Goal: Task Accomplishment & Management: Complete application form

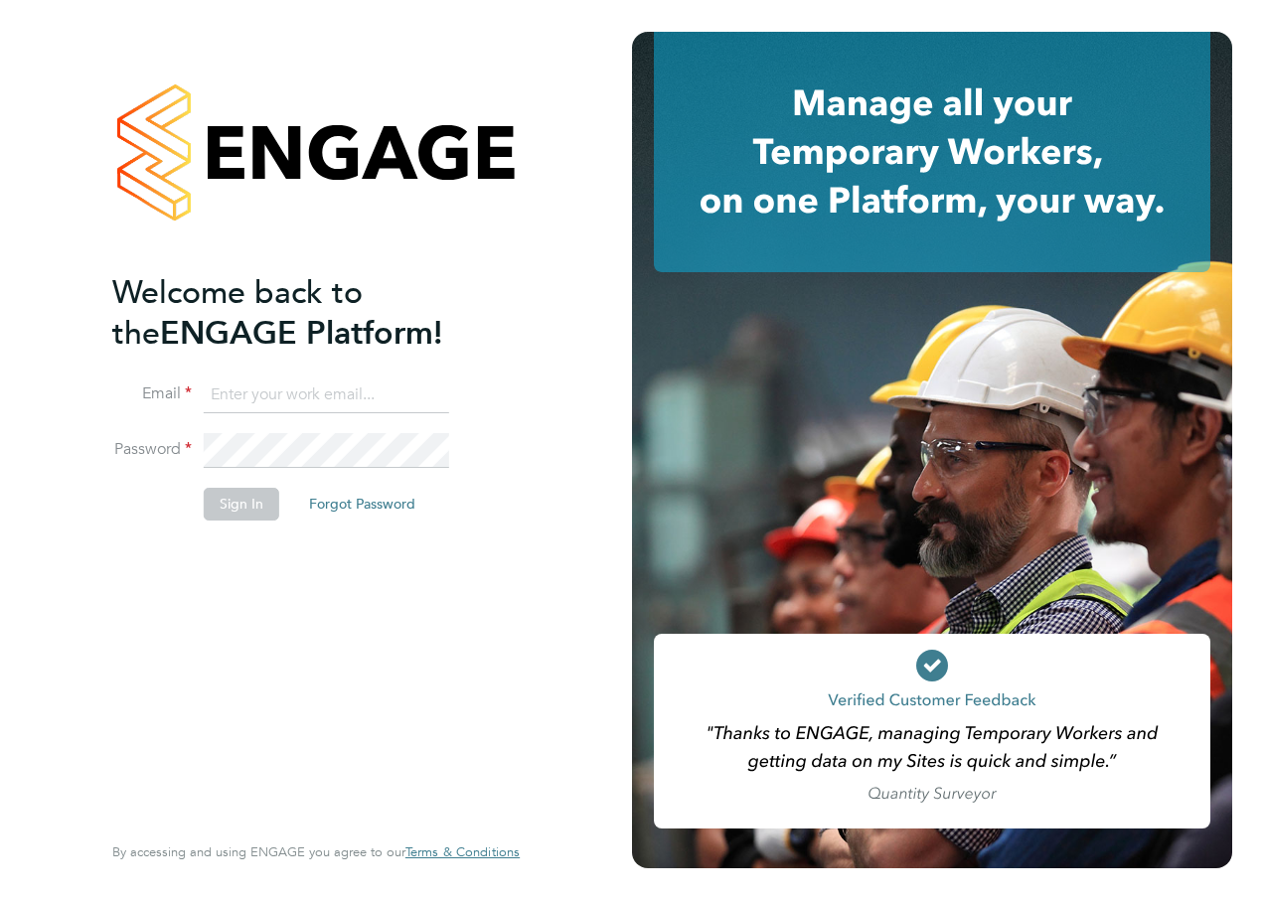
click at [289, 389] on input at bounding box center [326, 395] width 245 height 36
type input "[EMAIL_ADDRESS][DOMAIN_NAME]"
click at [233, 504] on button "Sign In" at bounding box center [241, 504] width 75 height 32
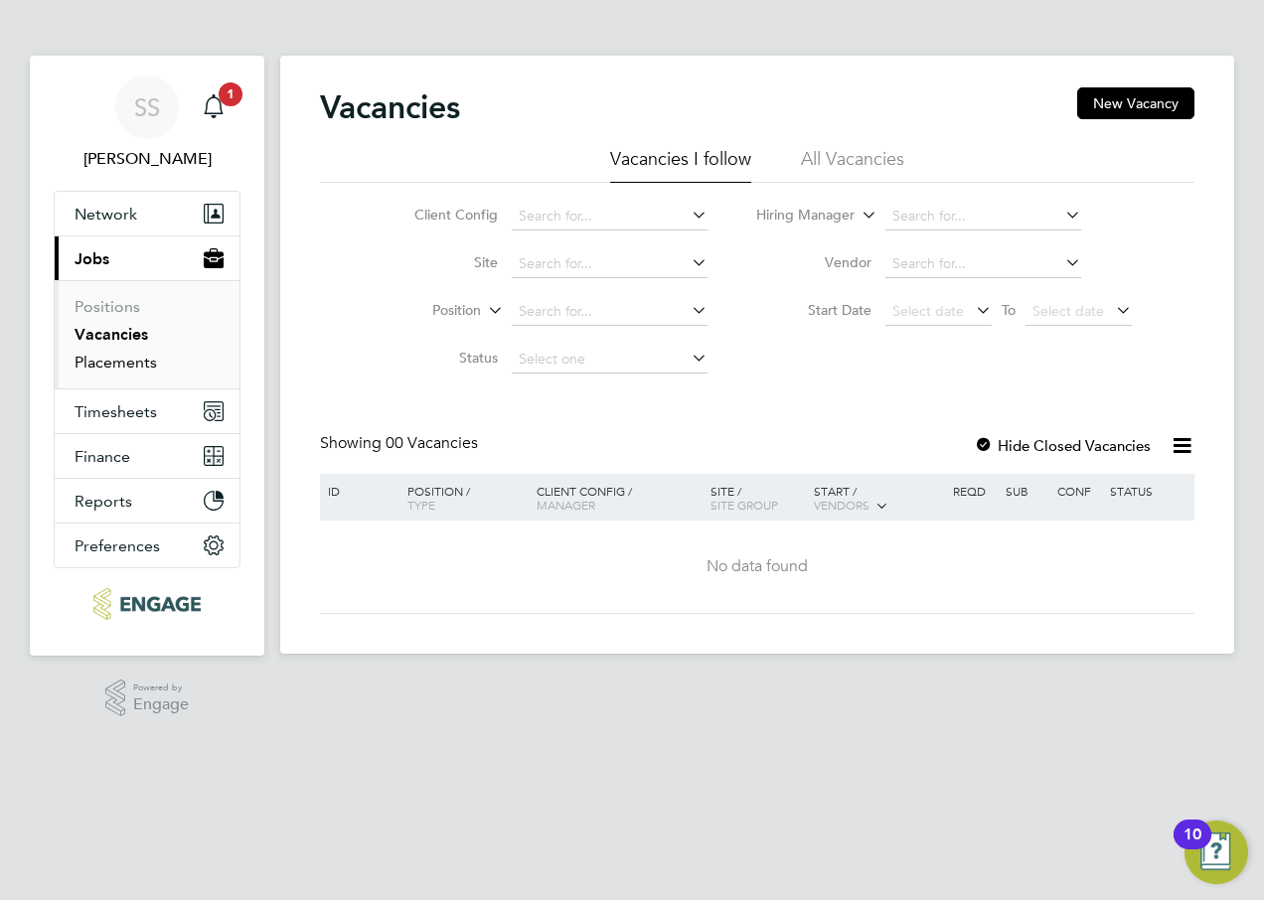
click at [126, 355] on link "Placements" at bounding box center [116, 362] width 82 height 19
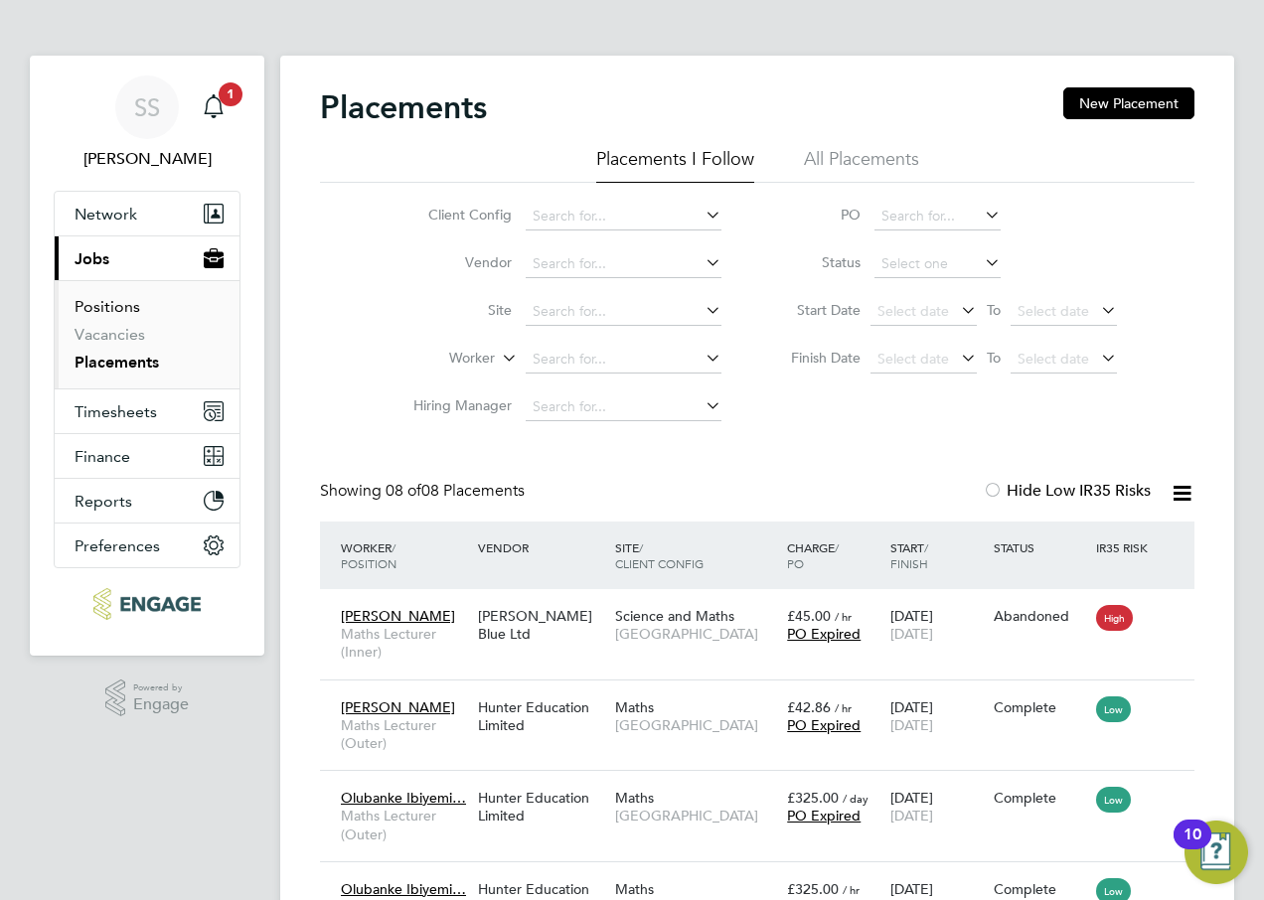
click at [104, 301] on link "Positions" at bounding box center [108, 306] width 66 height 19
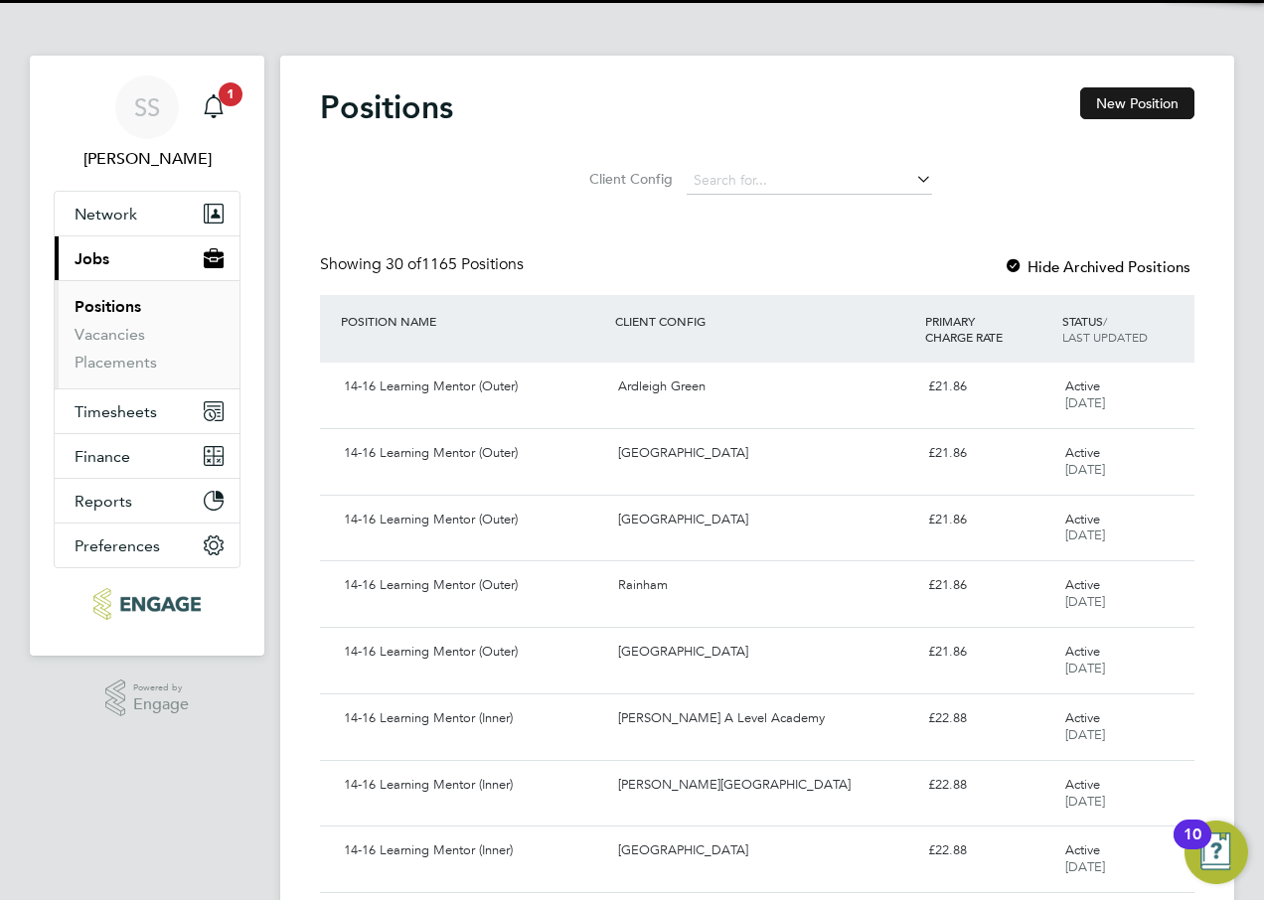
click at [1108, 105] on button "New Position" at bounding box center [1137, 103] width 114 height 32
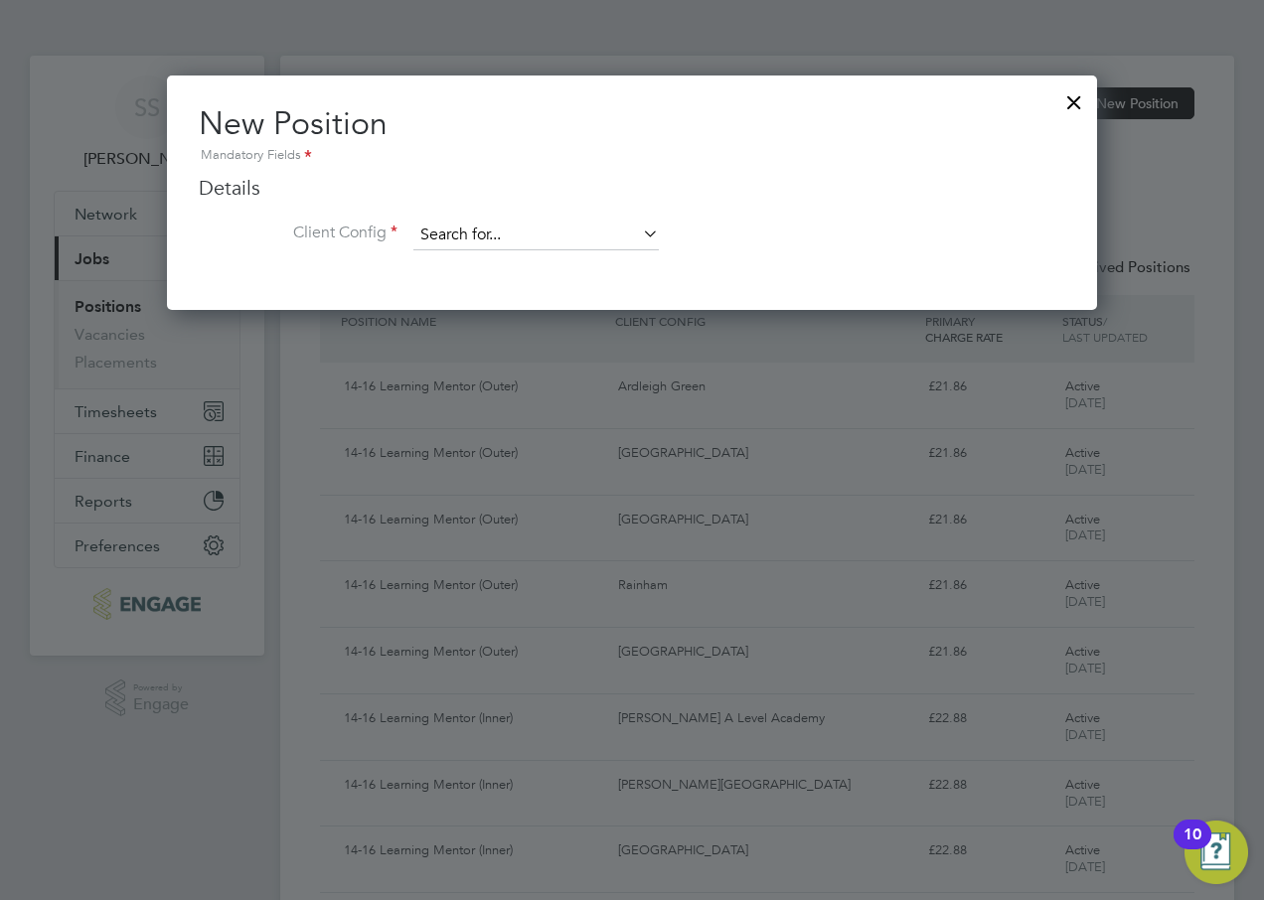
click at [524, 239] on input at bounding box center [535, 236] width 245 height 30
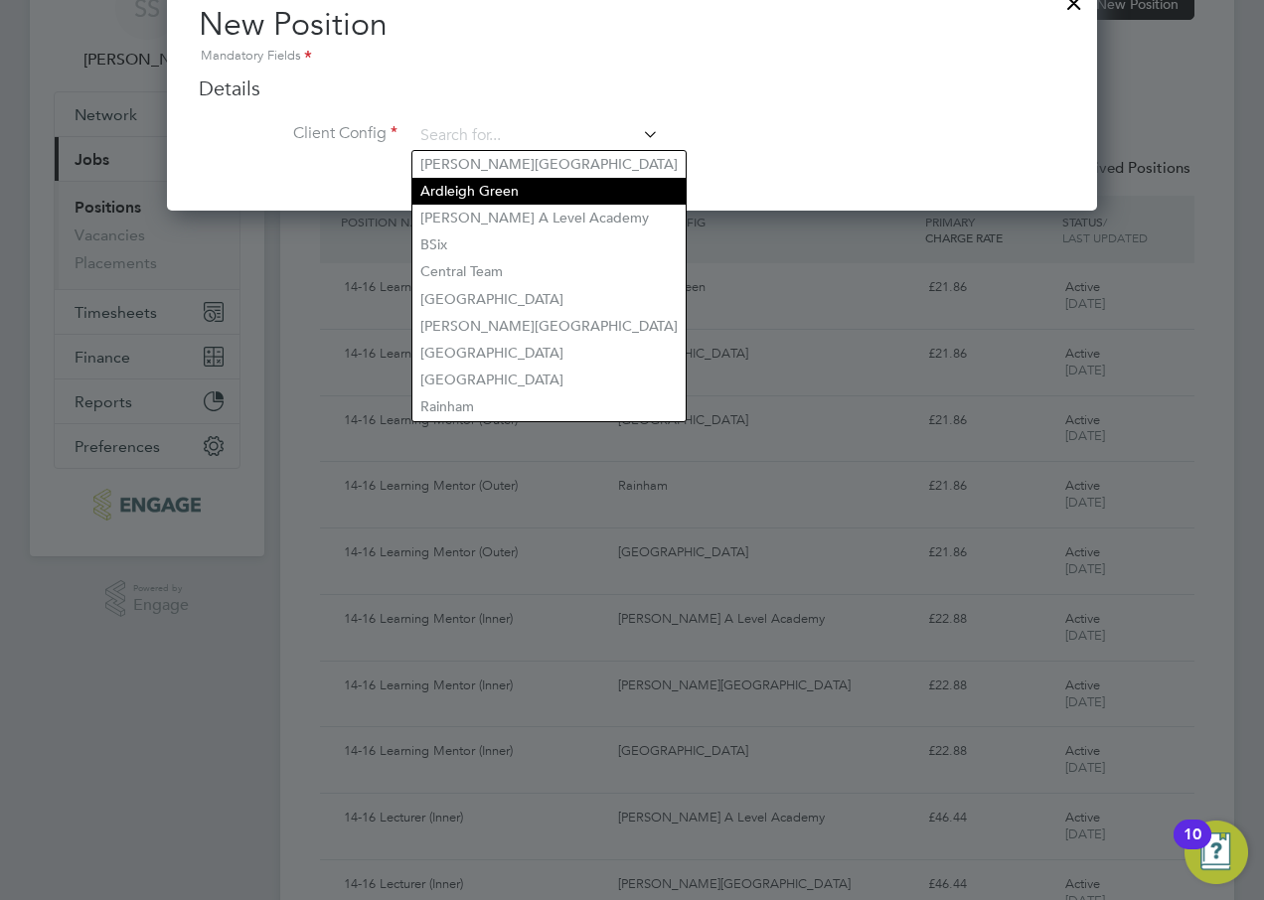
click at [489, 196] on li "Ardleigh Green" at bounding box center [548, 191] width 273 height 27
type input "Ardleigh Green"
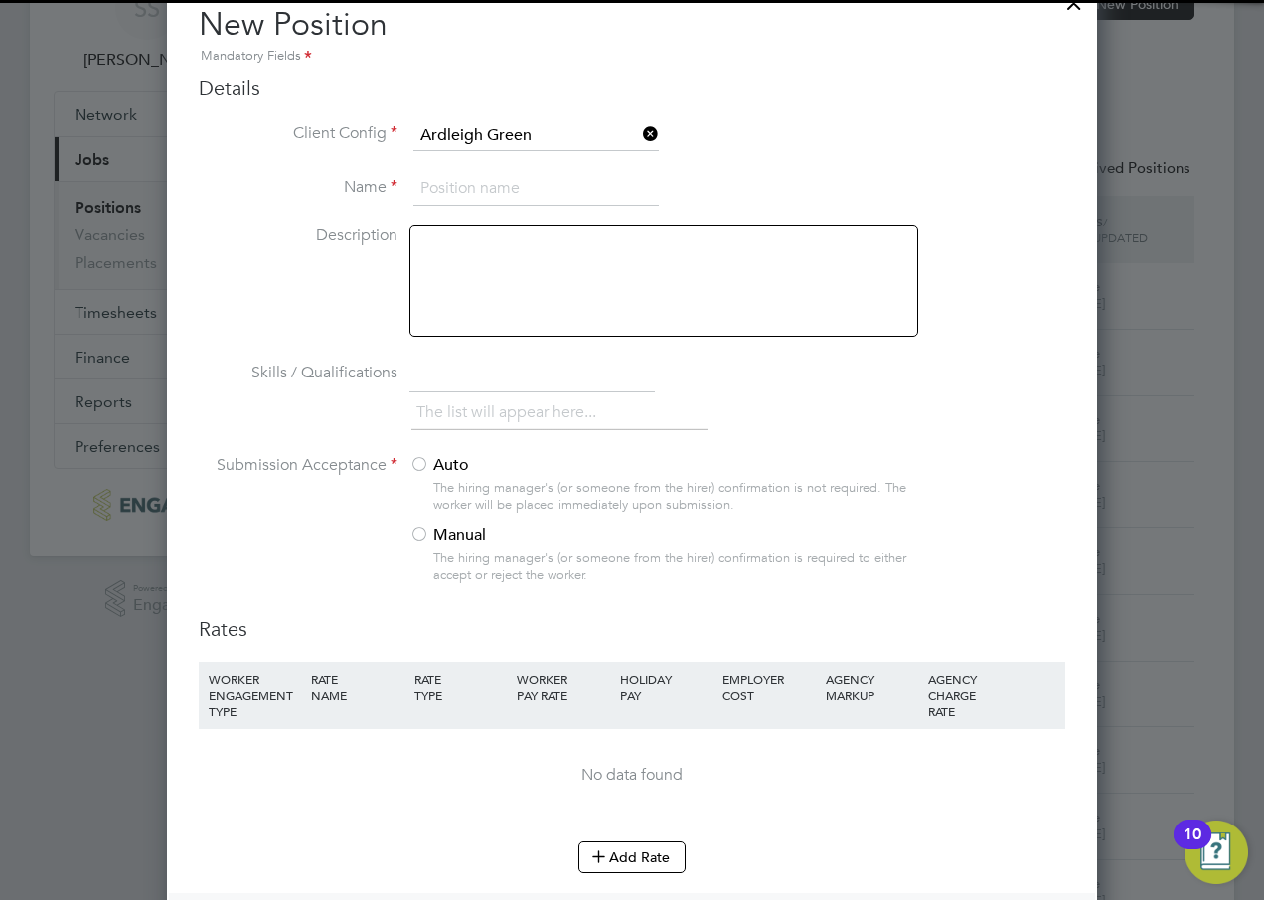
click at [472, 189] on input at bounding box center [535, 189] width 245 height 36
type input "Maths Lecturer"
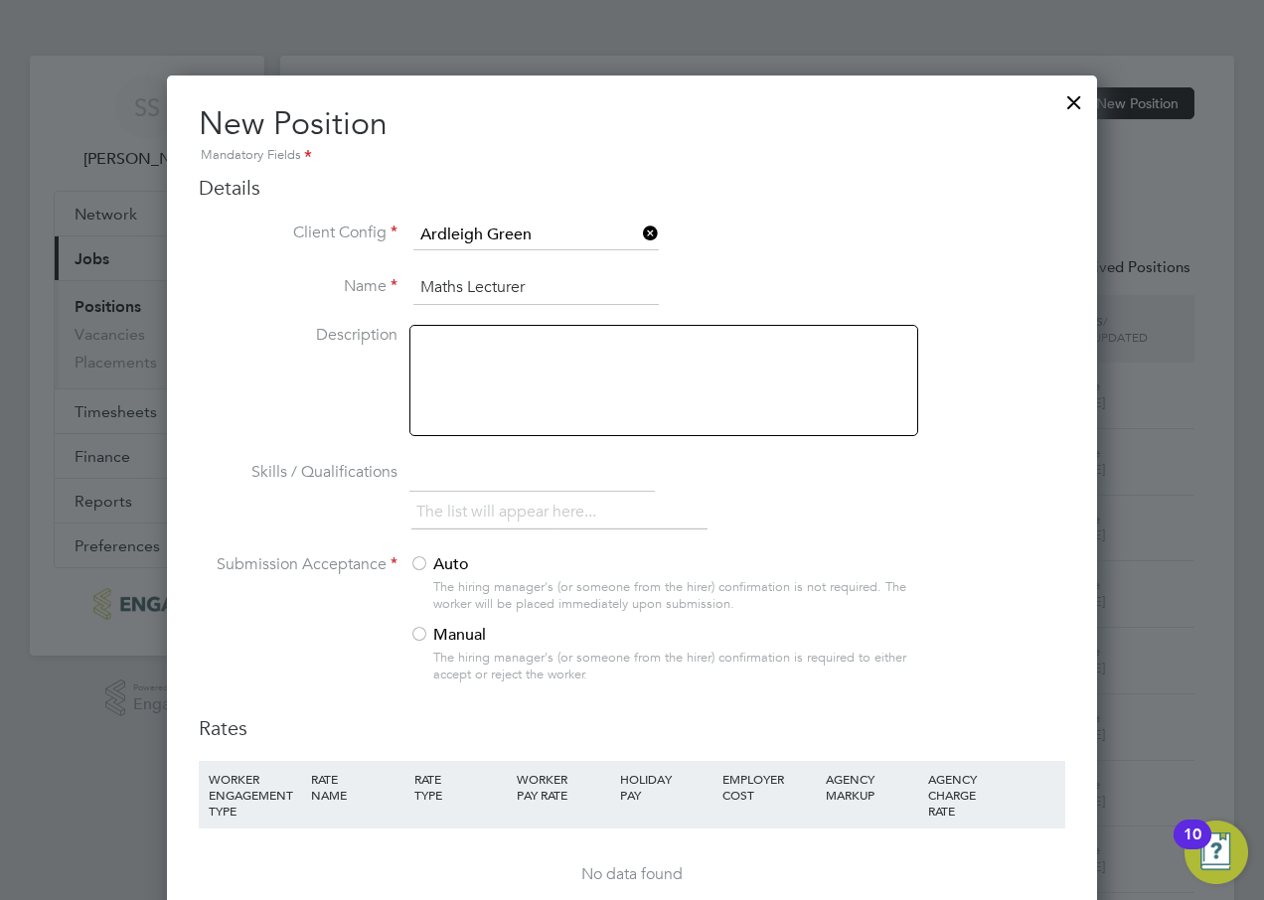
click at [1077, 95] on div at bounding box center [1074, 97] width 36 height 36
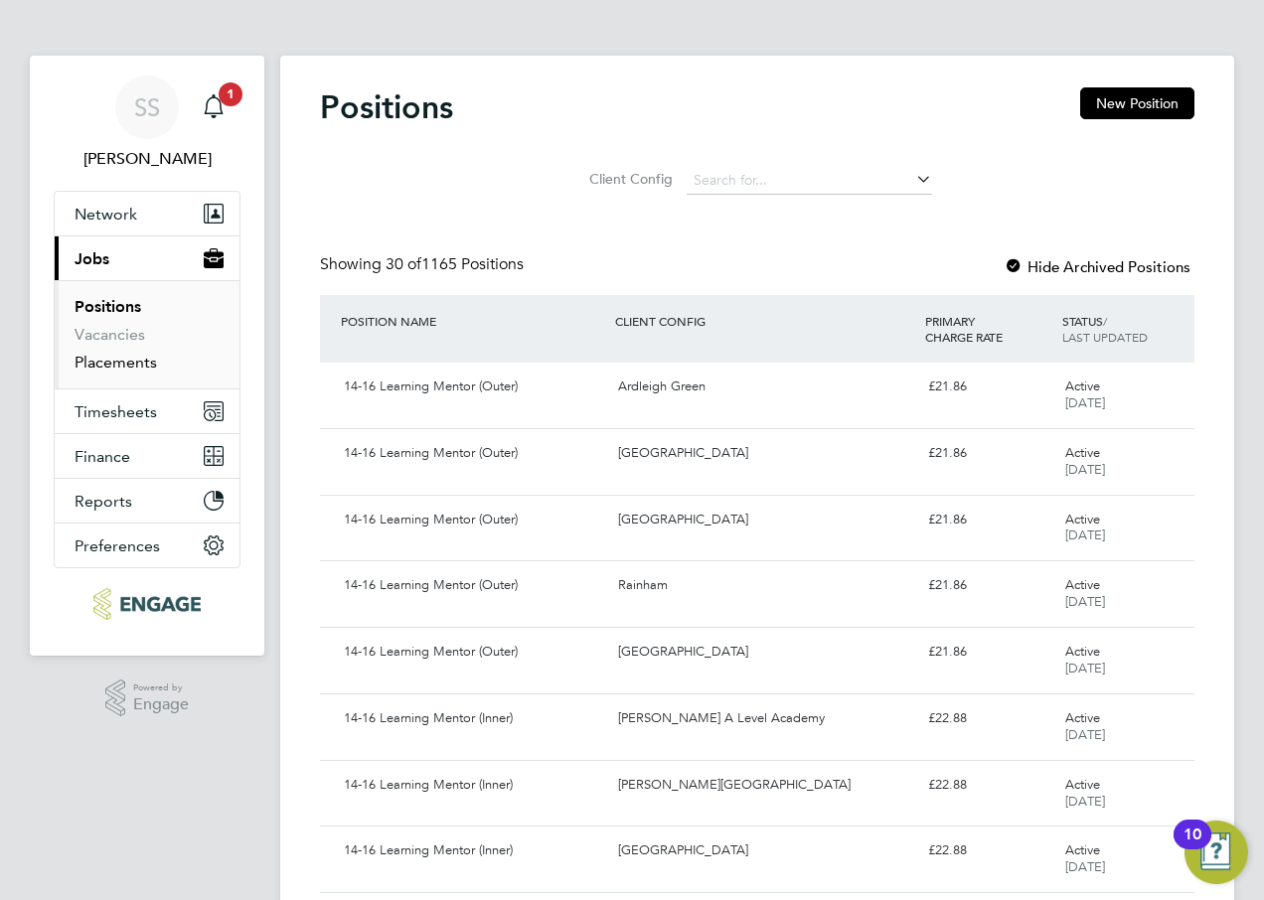
drag, startPoint x: 121, startPoint y: 357, endPoint x: 112, endPoint y: 347, distance: 13.4
click at [118, 357] on link "Placements" at bounding box center [116, 362] width 82 height 19
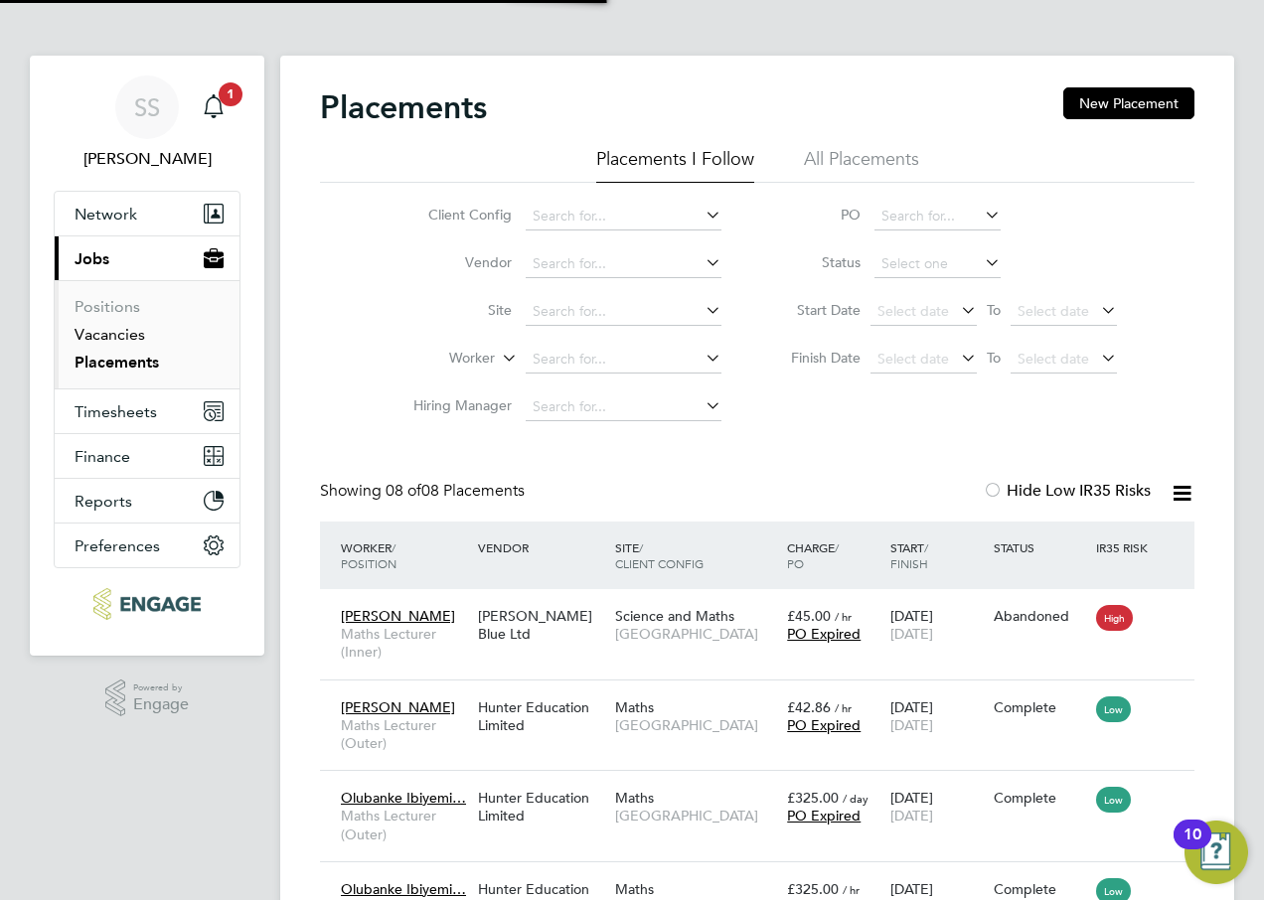
click at [111, 337] on link "Vacancies" at bounding box center [110, 334] width 71 height 19
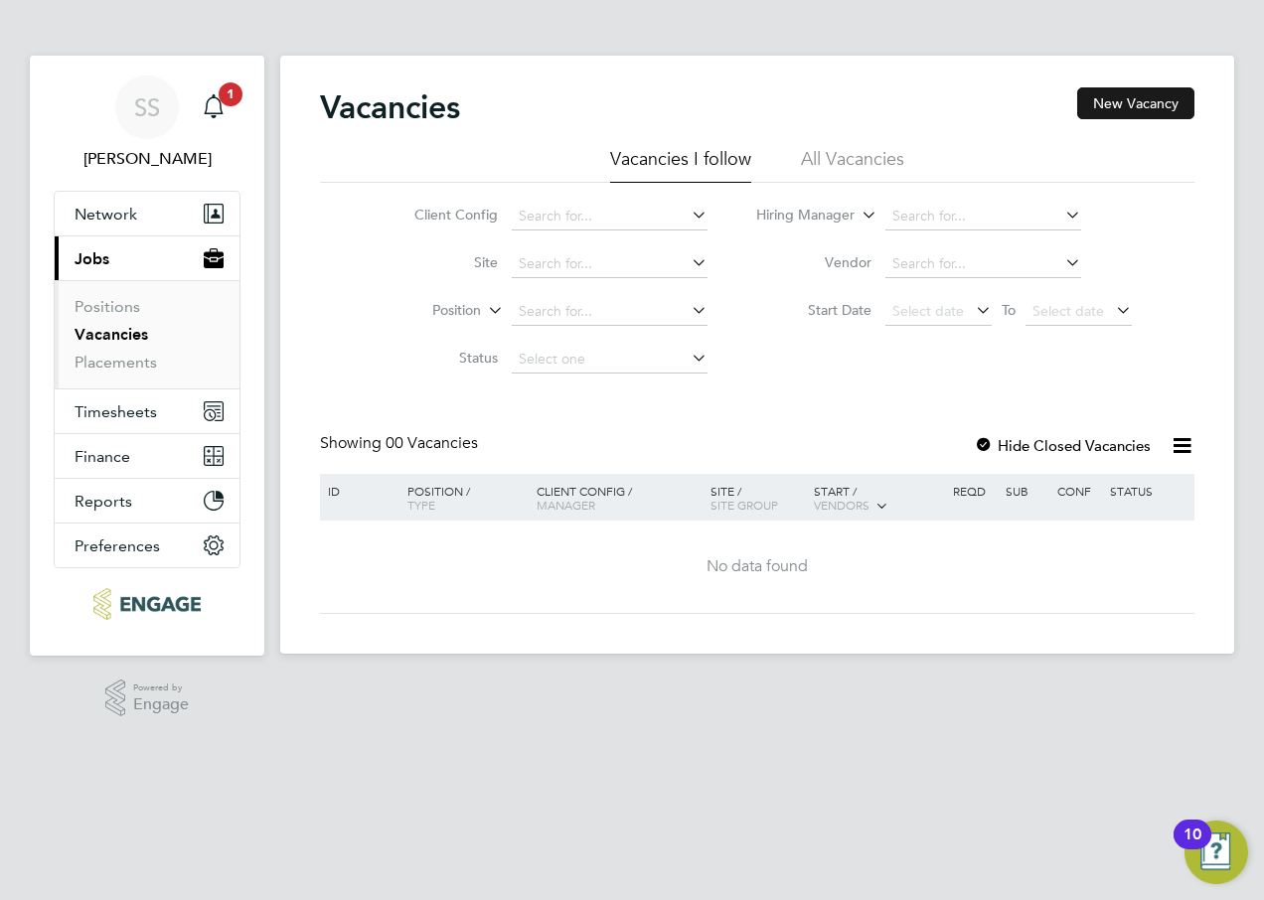
click at [1152, 105] on button "New Vacancy" at bounding box center [1135, 103] width 117 height 32
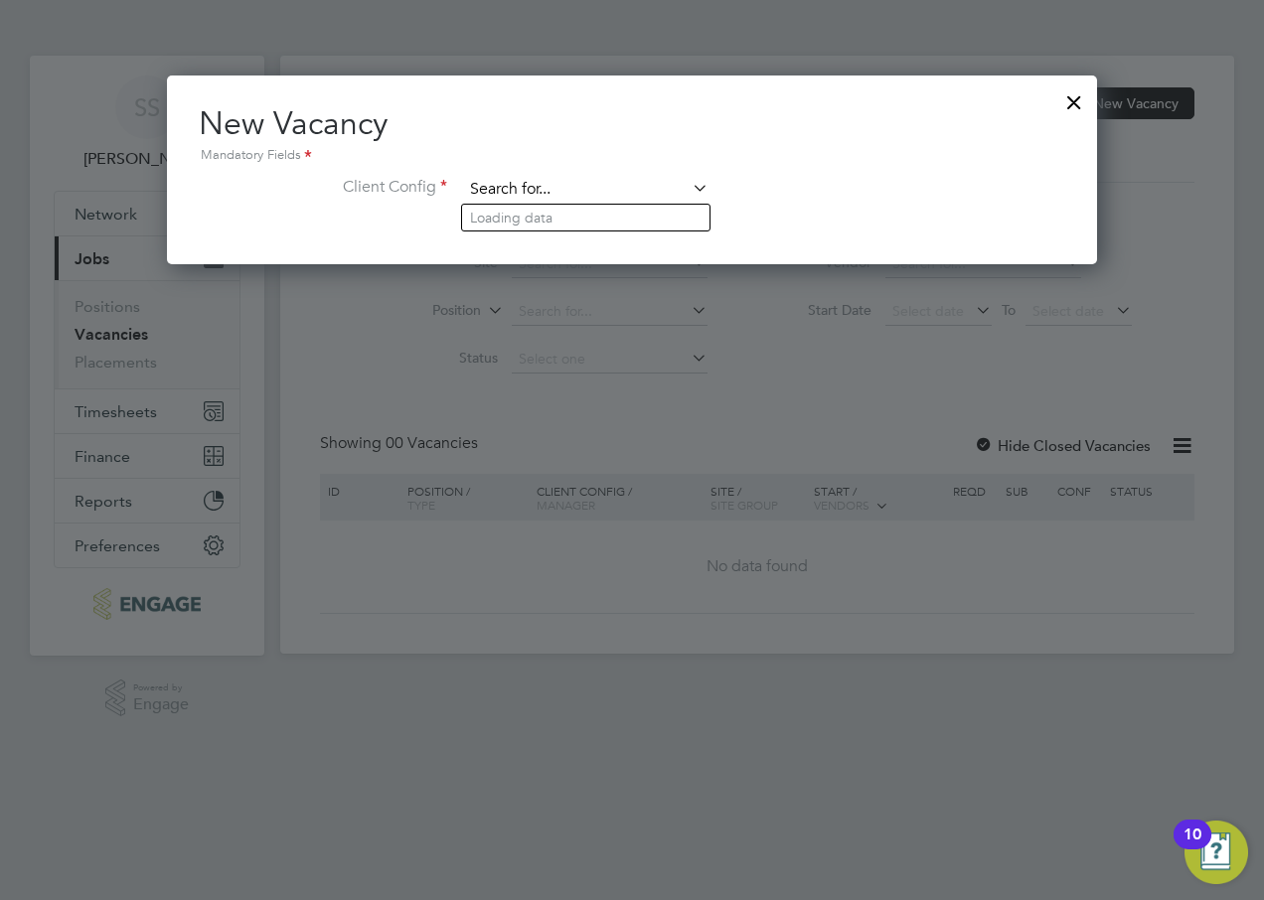
drag, startPoint x: 533, startPoint y: 189, endPoint x: 524, endPoint y: 192, distance: 10.4
click at [534, 189] on input at bounding box center [585, 190] width 245 height 30
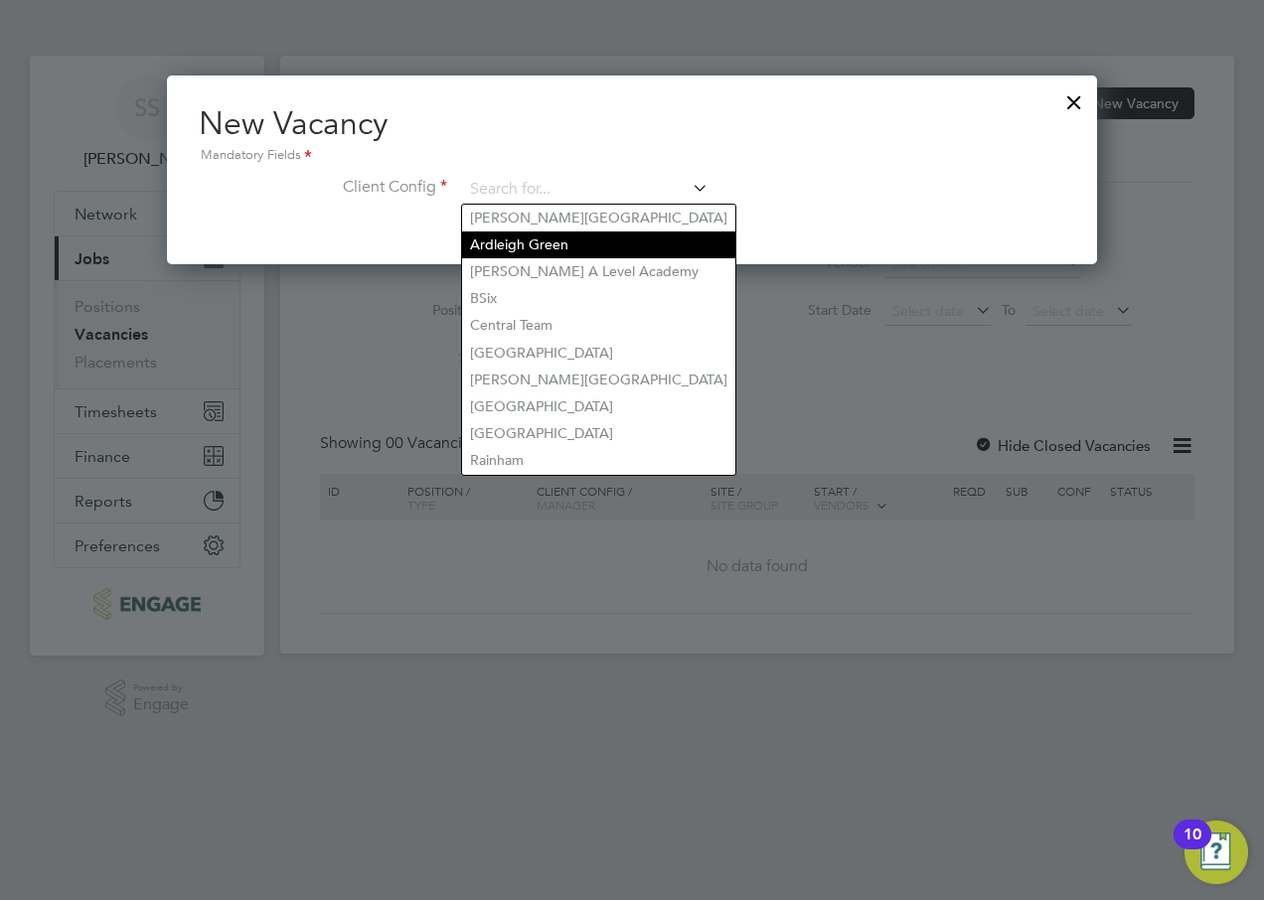
click at [536, 237] on li "Ardleigh Green" at bounding box center [598, 244] width 273 height 27
type input "Ardleigh Green"
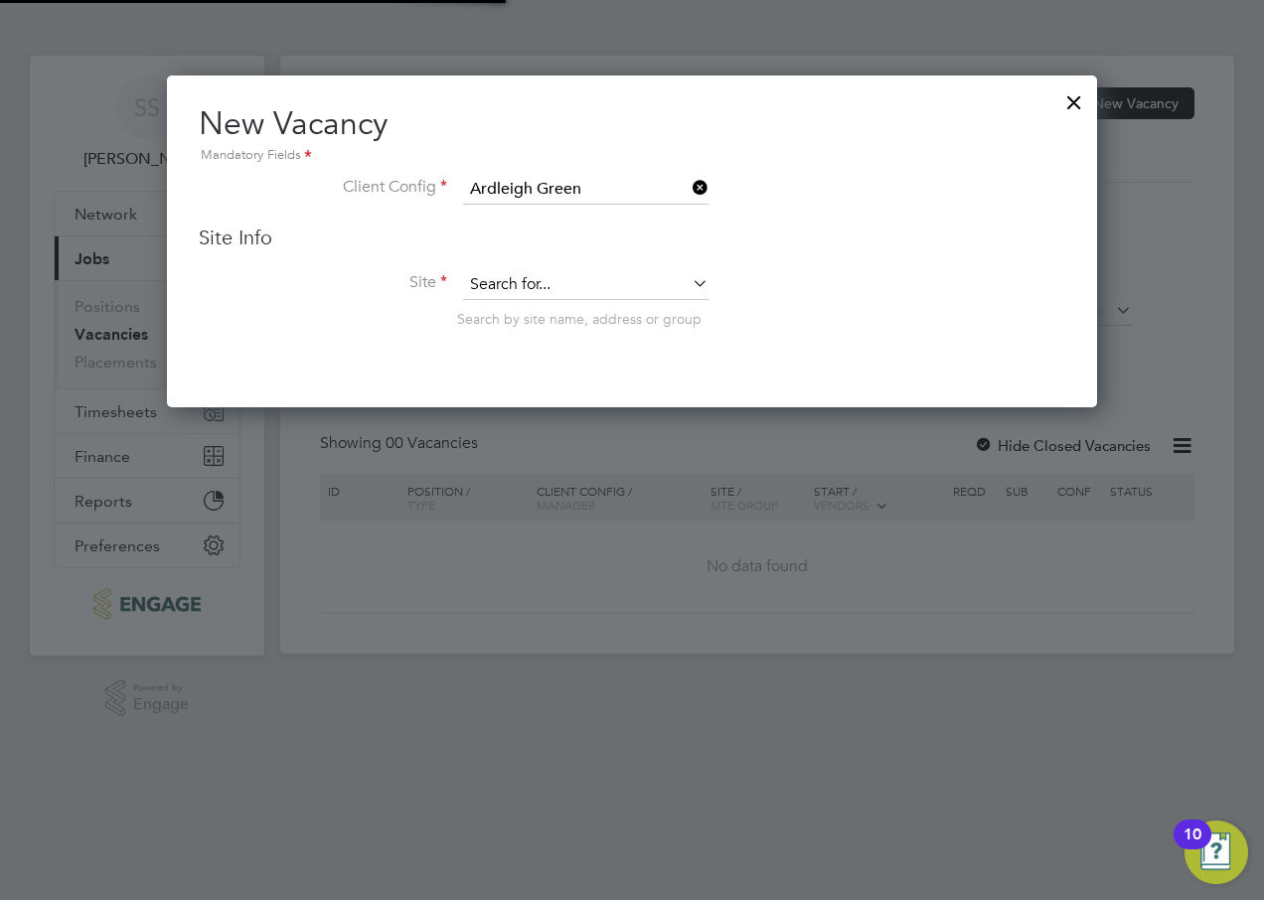
click at [506, 282] on input at bounding box center [585, 285] width 245 height 30
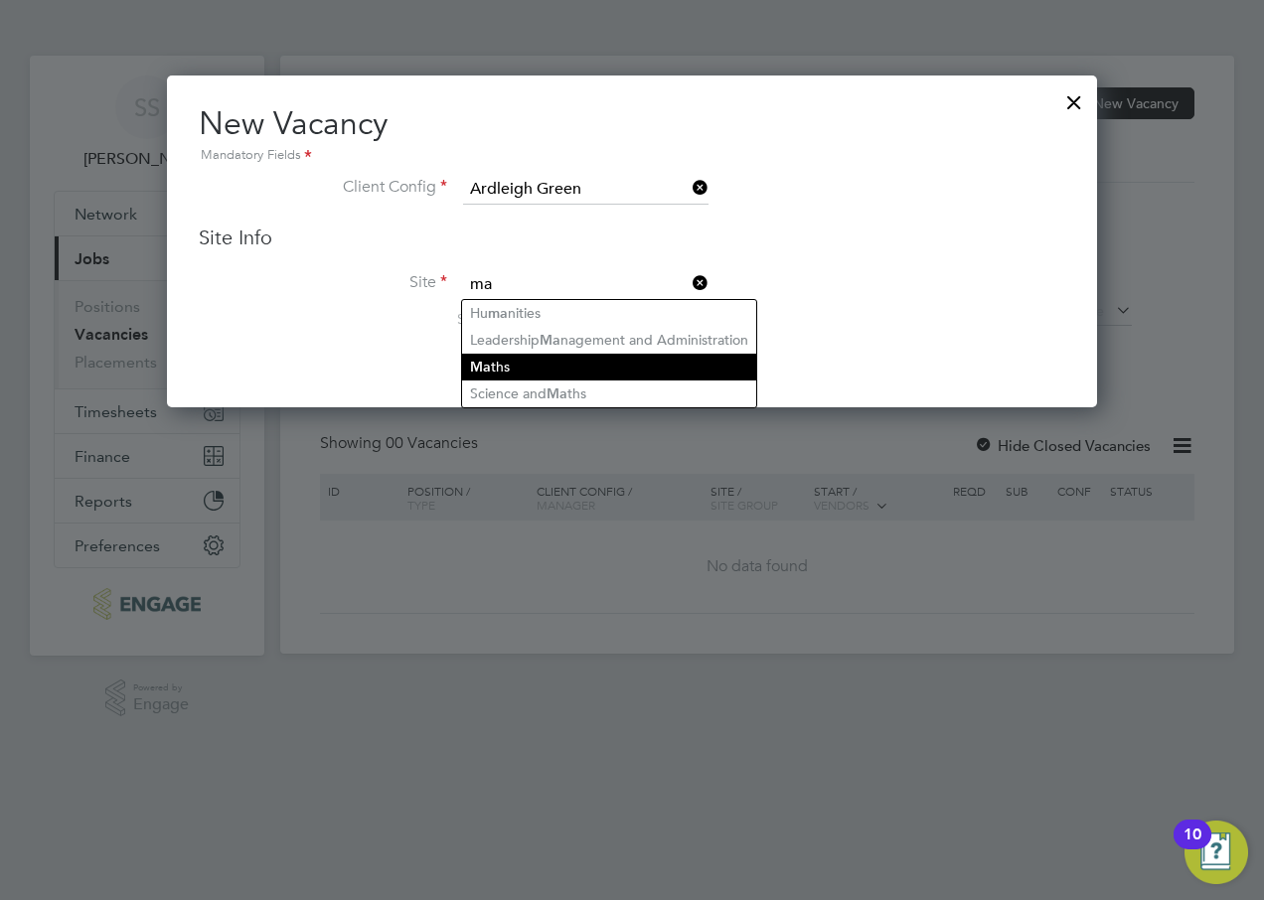
click at [521, 357] on li "Ma ths" at bounding box center [609, 367] width 294 height 27
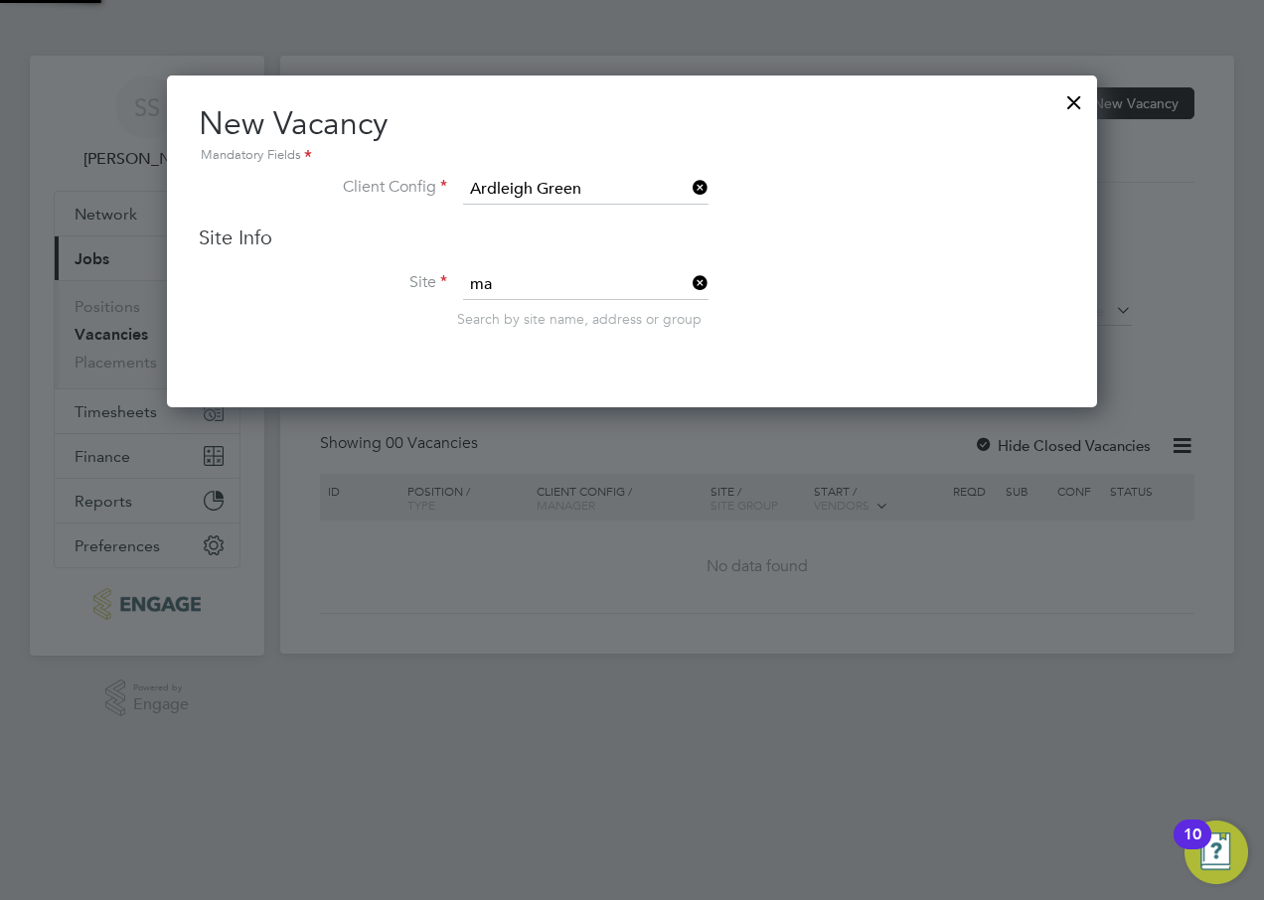
type input "Maths"
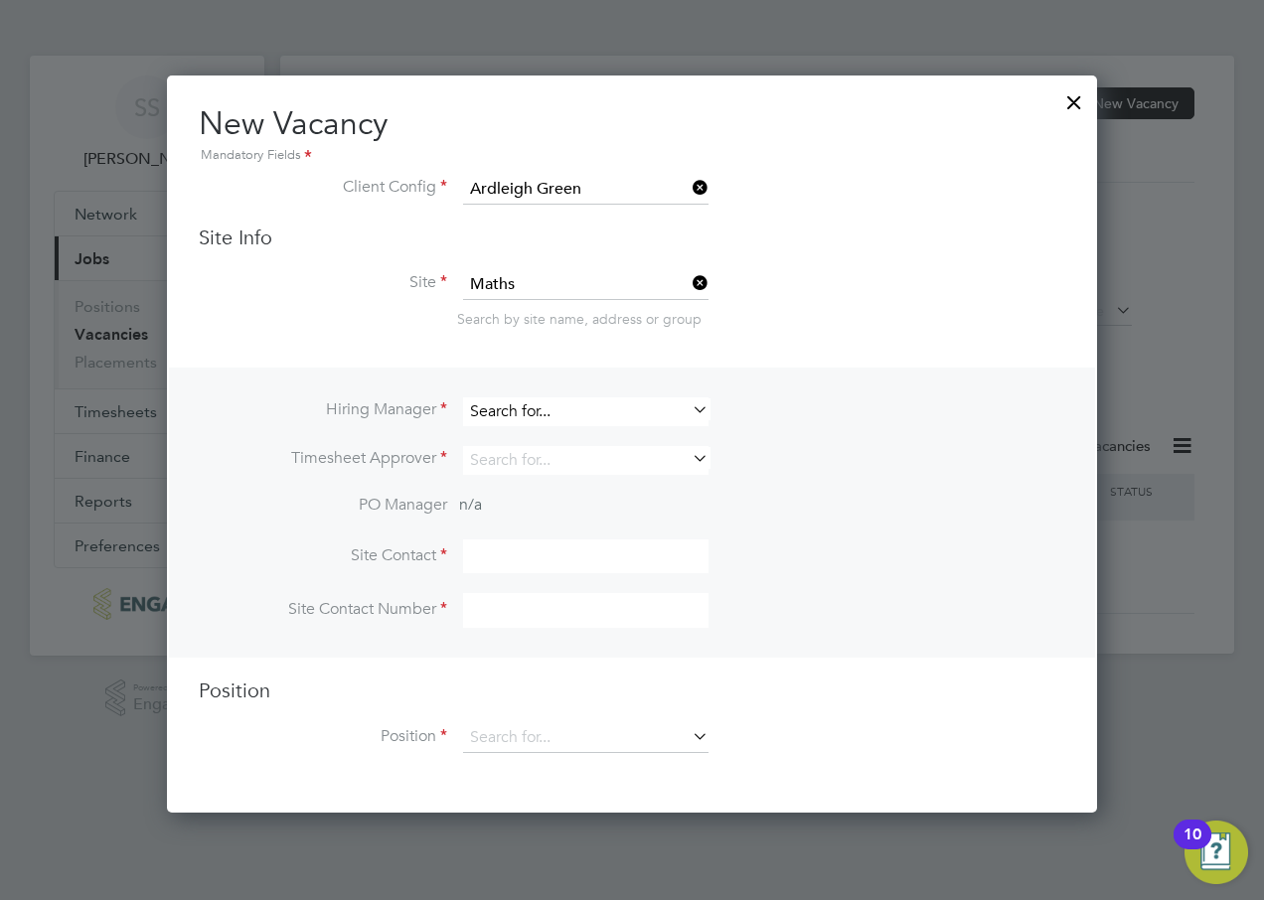
click at [523, 410] on input at bounding box center [585, 411] width 245 height 29
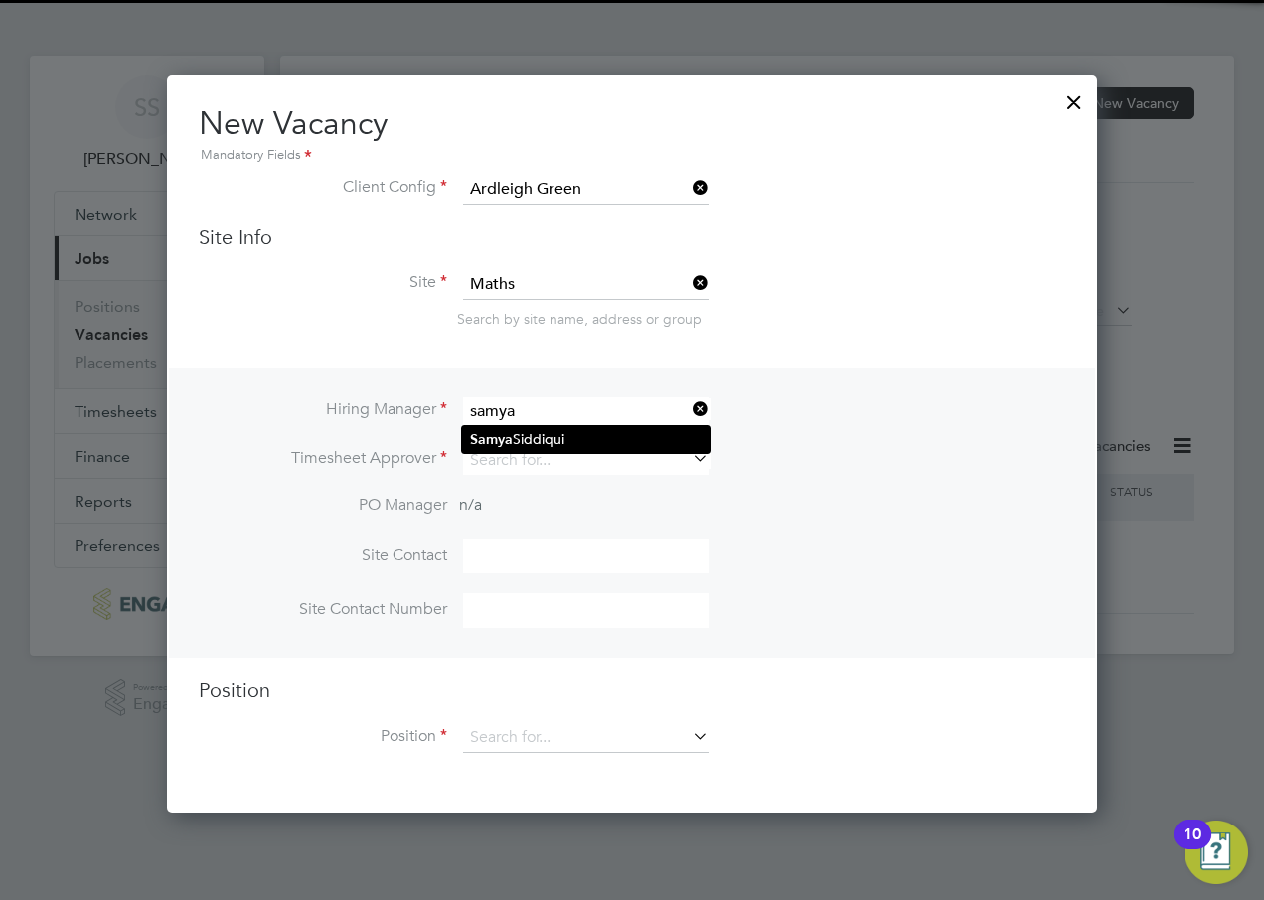
click at [540, 441] on li "[PERSON_NAME]" at bounding box center [585, 439] width 247 height 27
type input "[PERSON_NAME]"
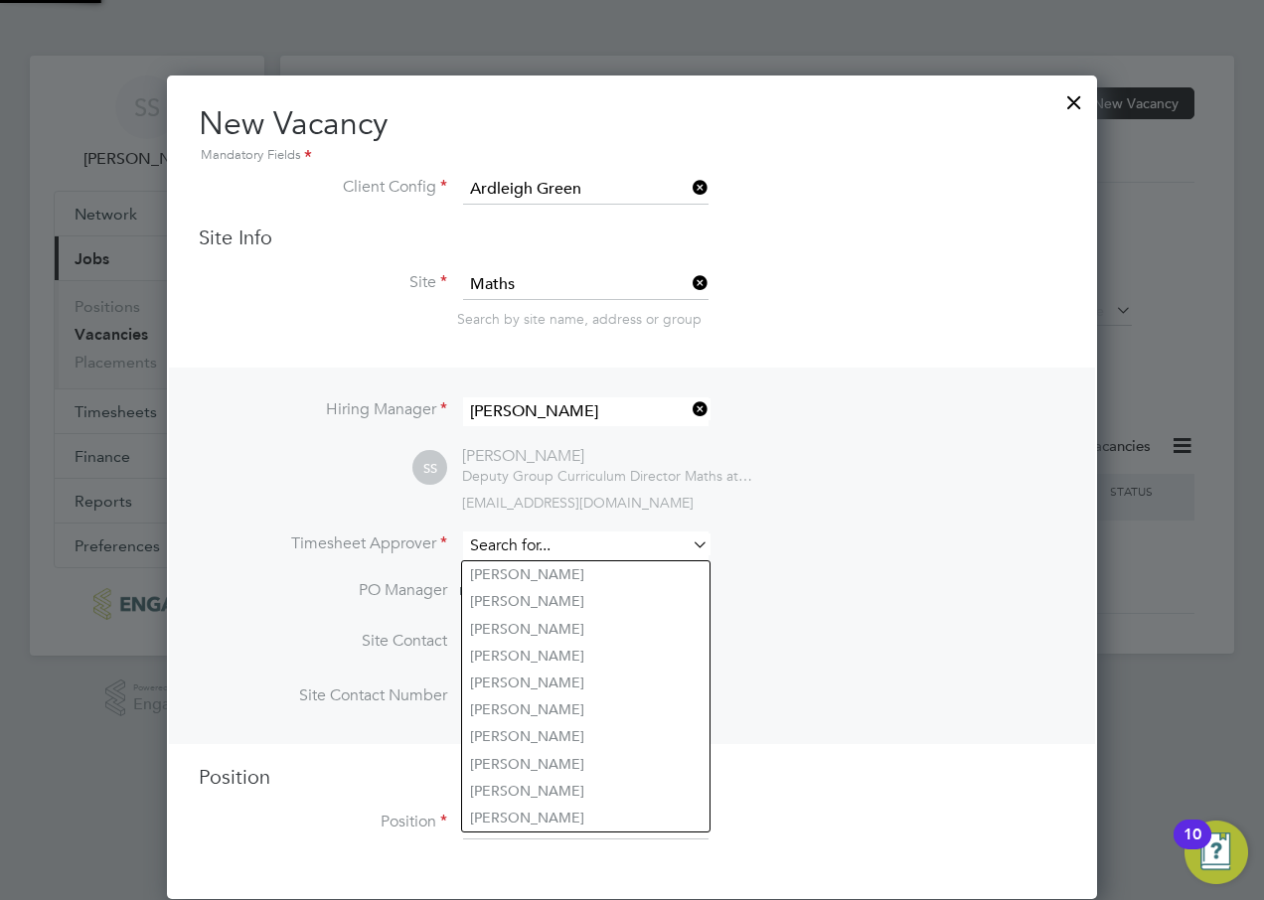
click at [538, 549] on input at bounding box center [585, 545] width 245 height 29
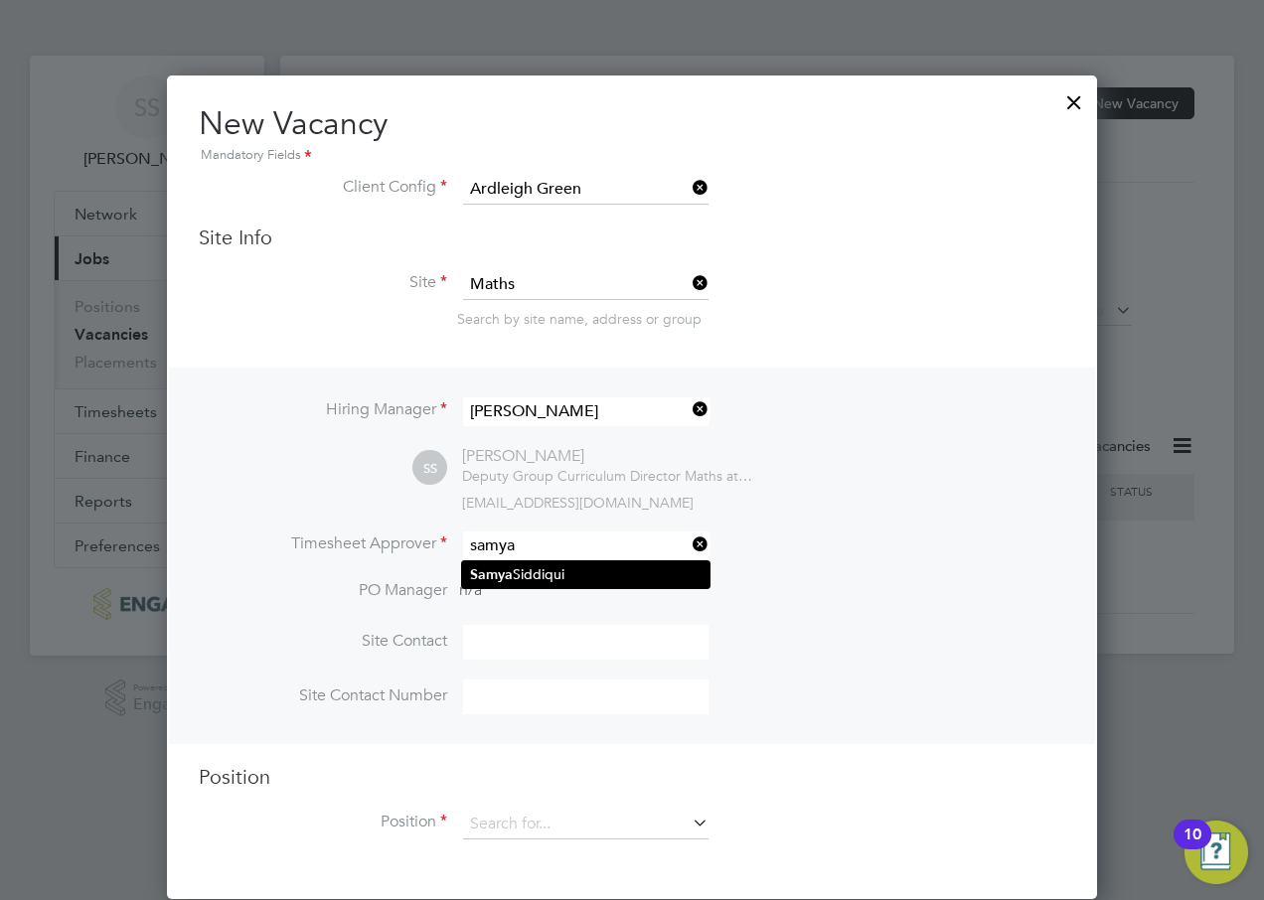
drag, startPoint x: 546, startPoint y: 578, endPoint x: 530, endPoint y: 582, distance: 16.4
click at [545, 577] on li "[PERSON_NAME]" at bounding box center [585, 574] width 247 height 27
type input "[PERSON_NAME]"
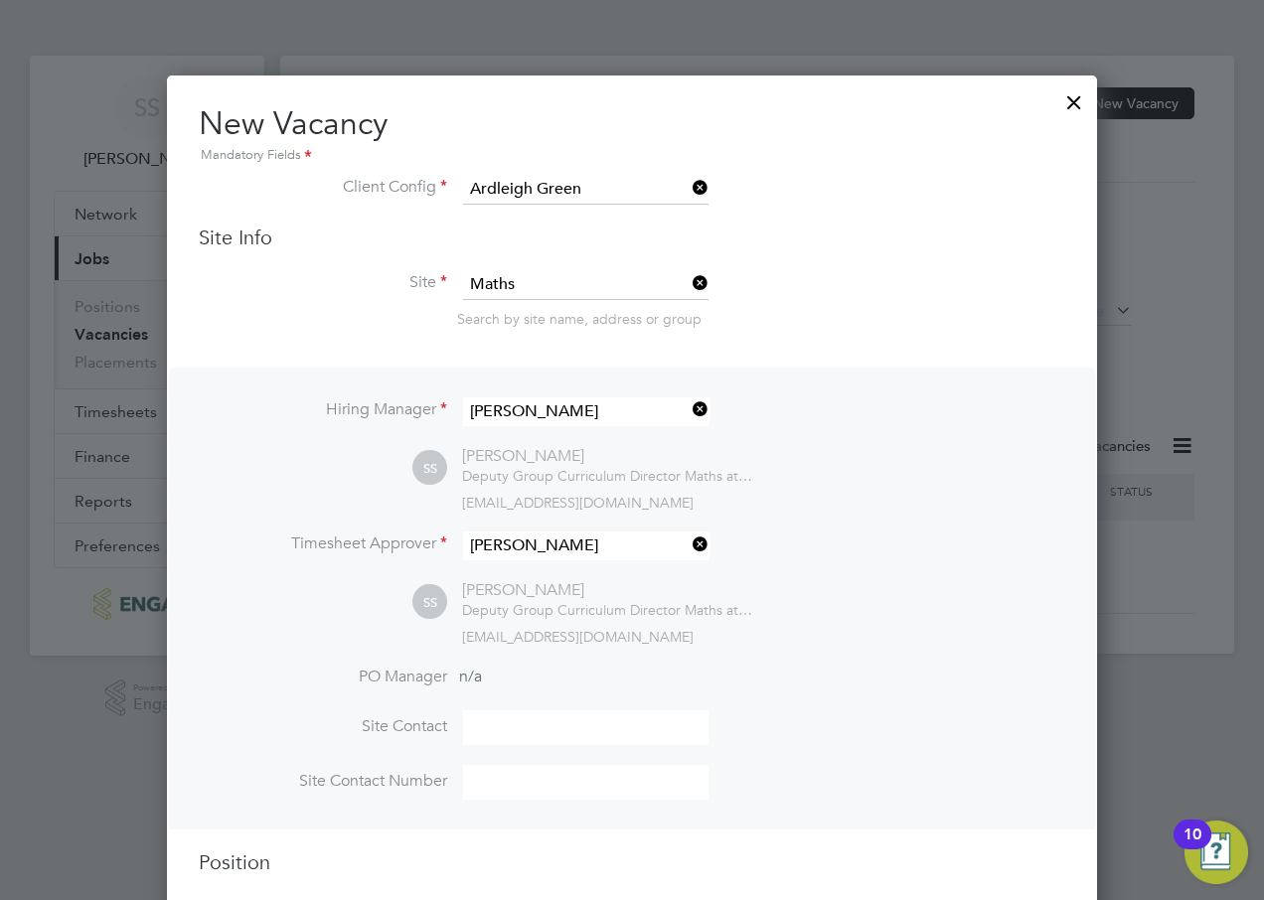
click at [521, 720] on input at bounding box center [585, 727] width 245 height 35
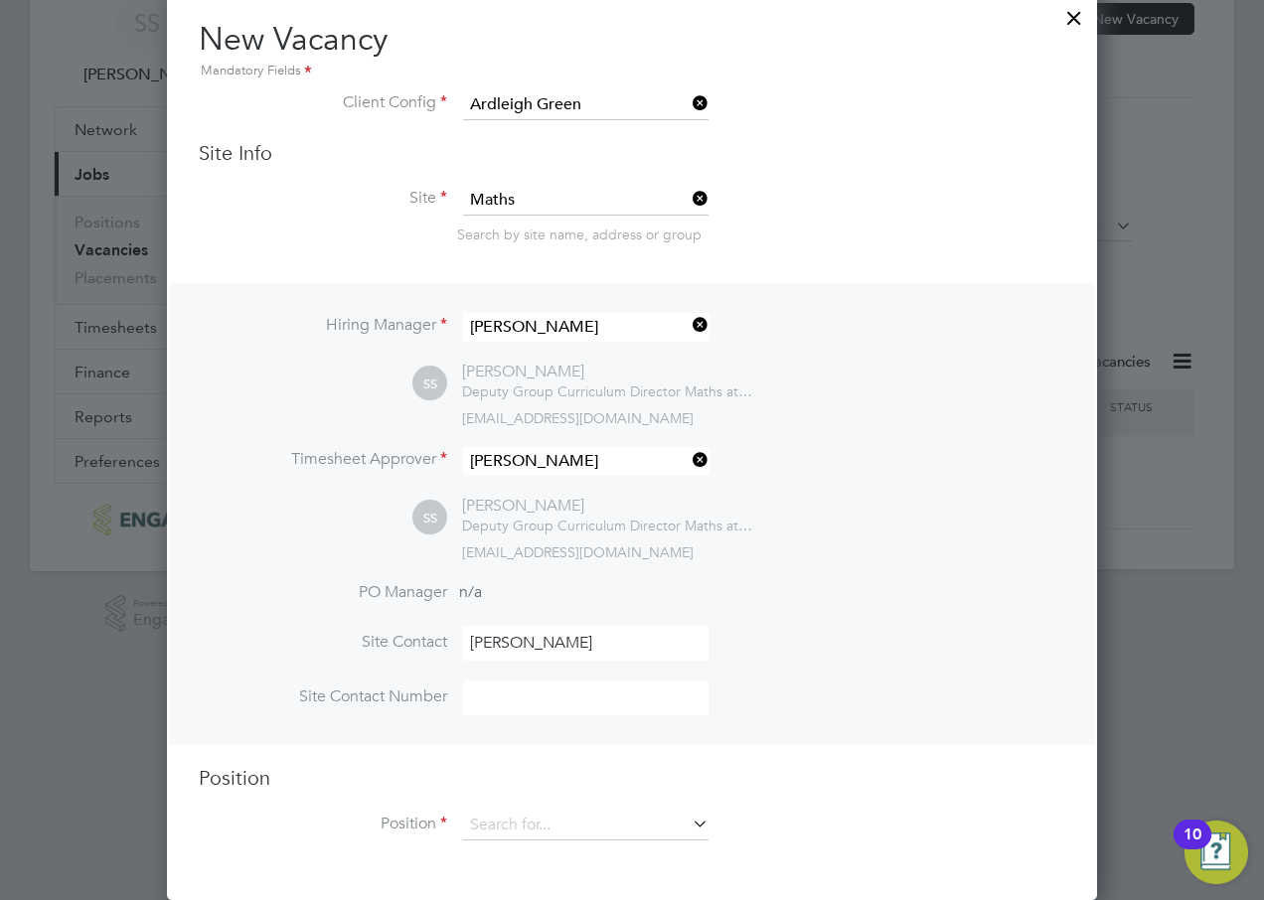
type input "[PERSON_NAME]"
click at [497, 698] on input at bounding box center [585, 697] width 245 height 35
click at [866, 682] on li "Site Contact Number" at bounding box center [632, 707] width 866 height 55
click at [537, 815] on input at bounding box center [585, 826] width 245 height 30
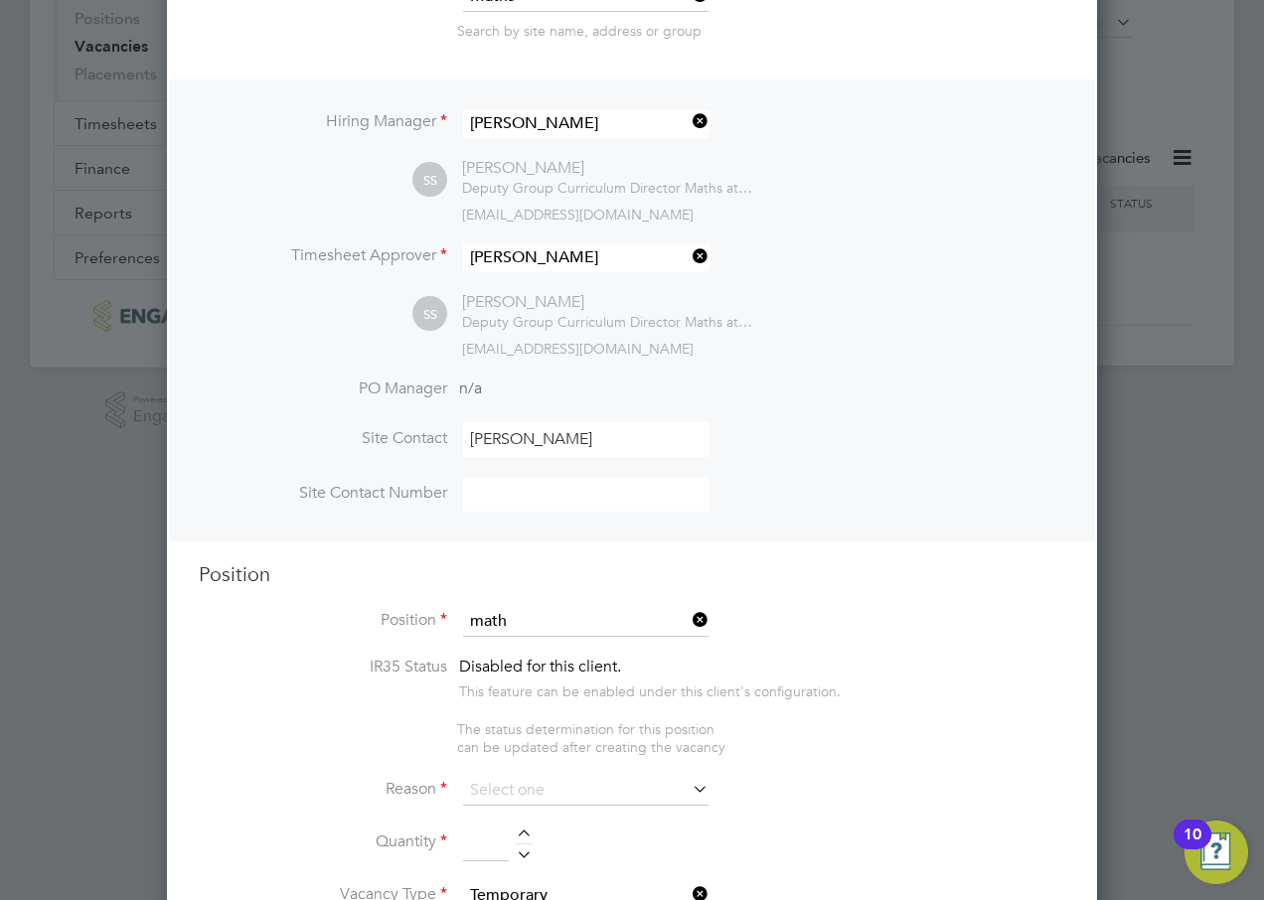
click at [569, 730] on li "Math s Lecturer (Outer)" at bounding box center [612, 733] width 300 height 27
type input "Maths Lecturer (Outer)"
type textarea "LOREMIP DO SIT: • Am conse adi elitse doeiusmo te i utlab et dolor magnaal, eni…"
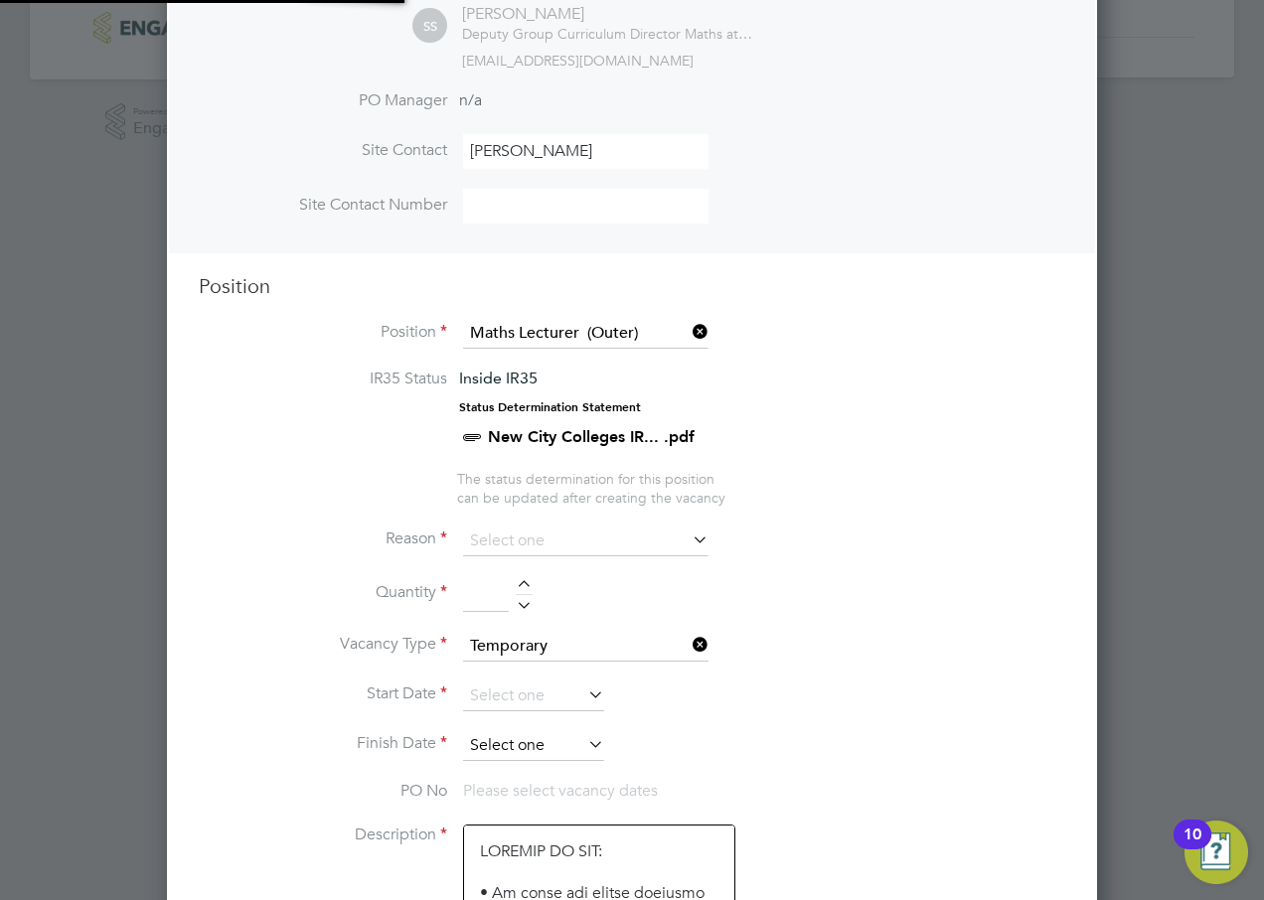
scroll to position [586, 0]
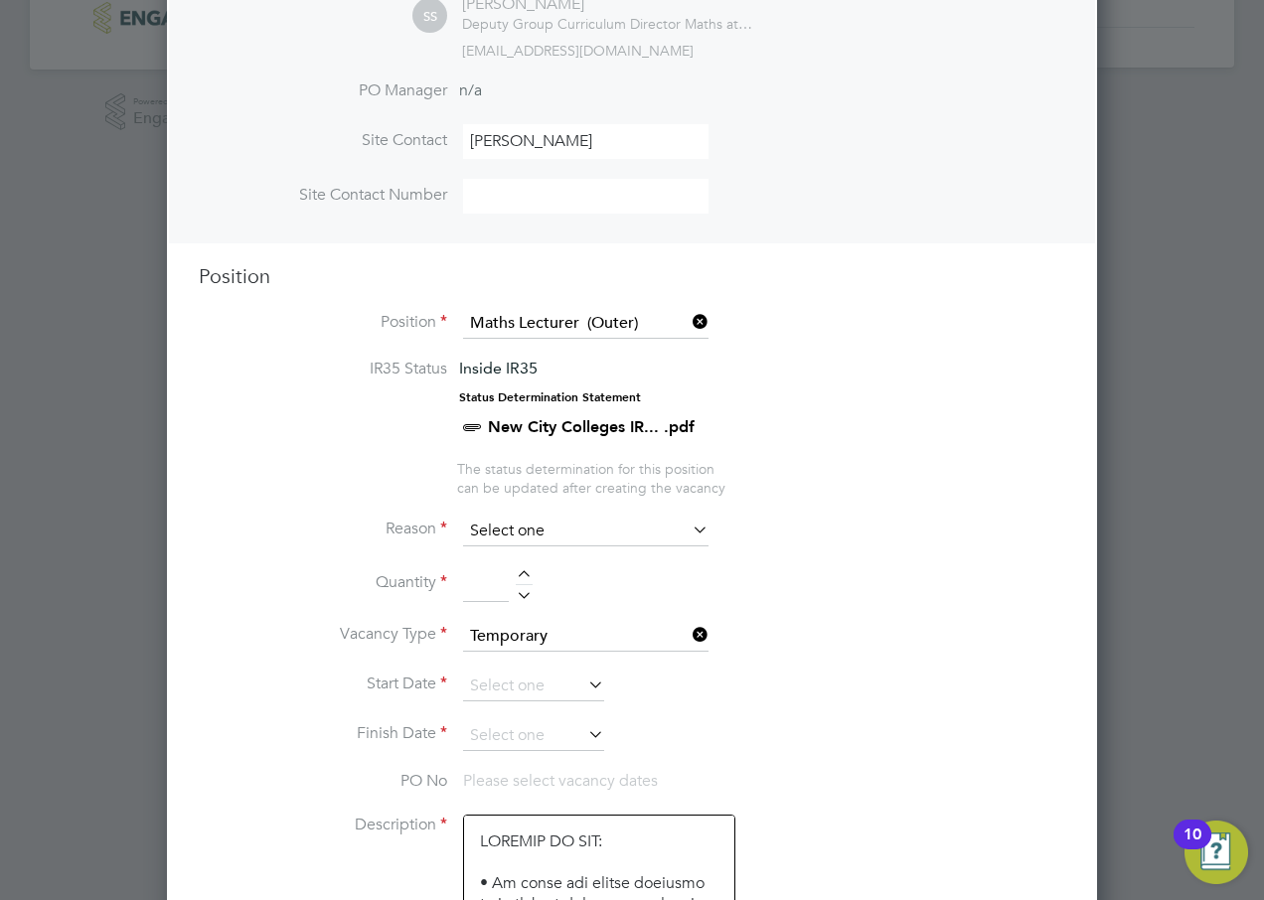
click at [514, 531] on input at bounding box center [585, 532] width 245 height 30
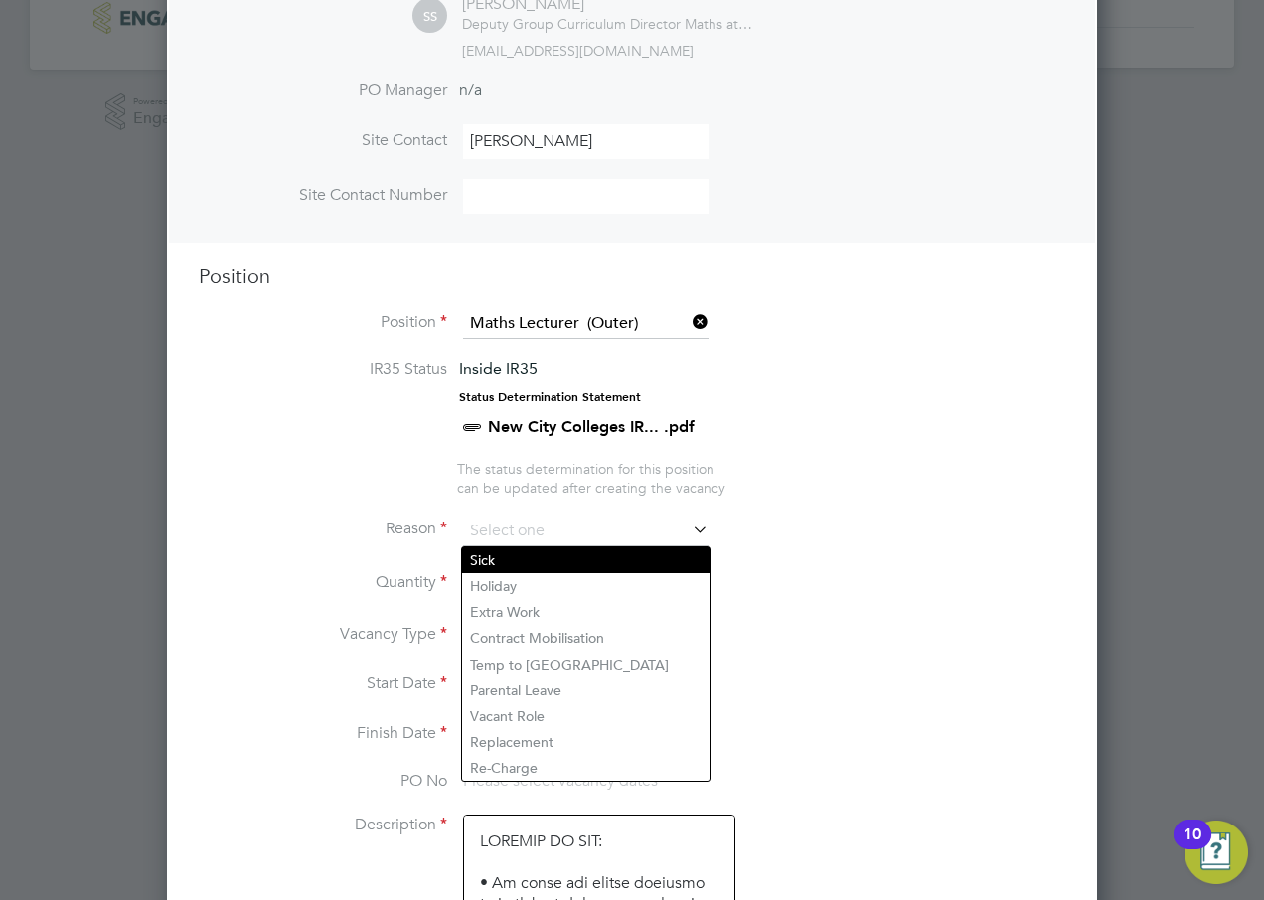
click at [509, 556] on li "Sick" at bounding box center [585, 560] width 247 height 26
type input "Sick"
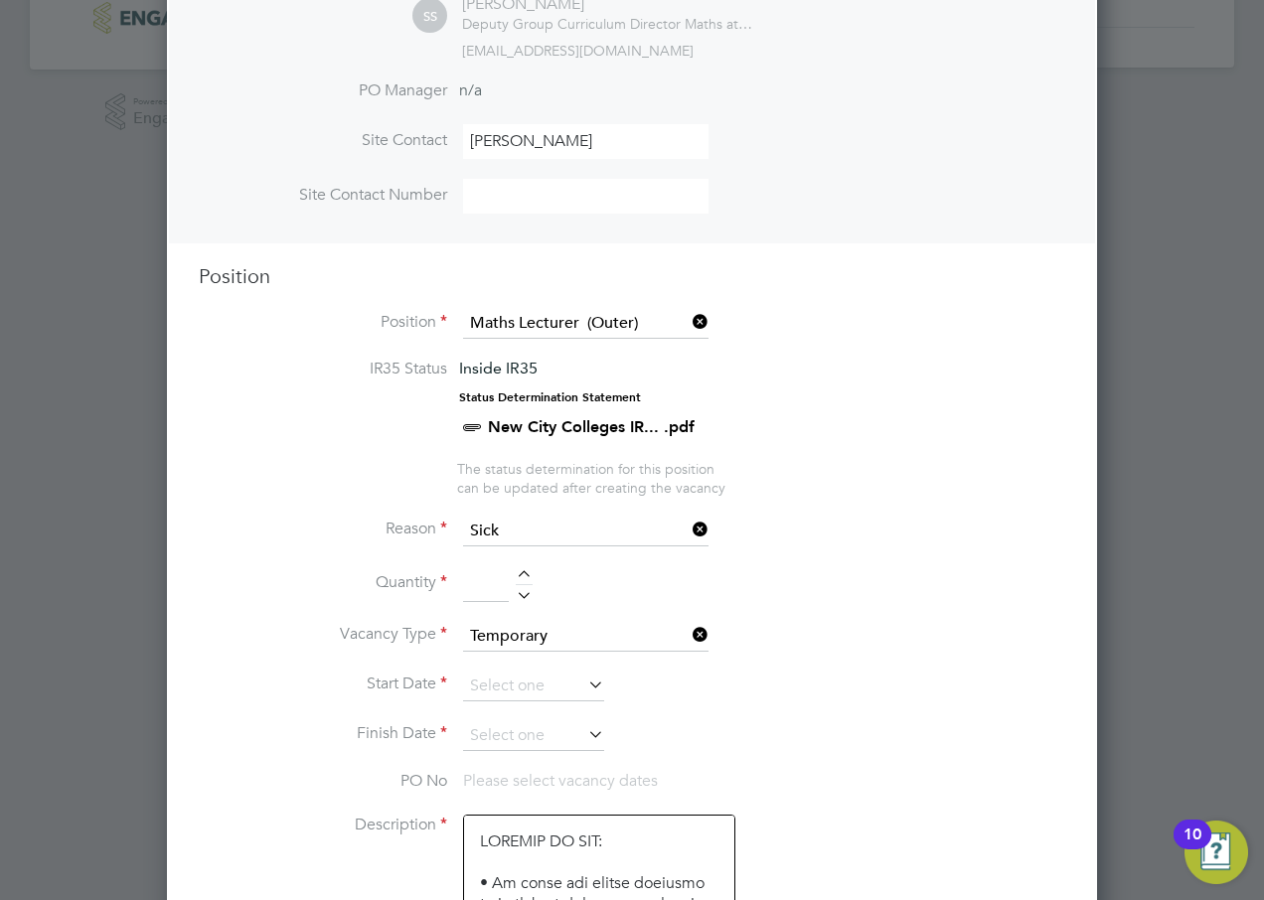
click at [521, 574] on div at bounding box center [524, 577] width 17 height 14
type input "1"
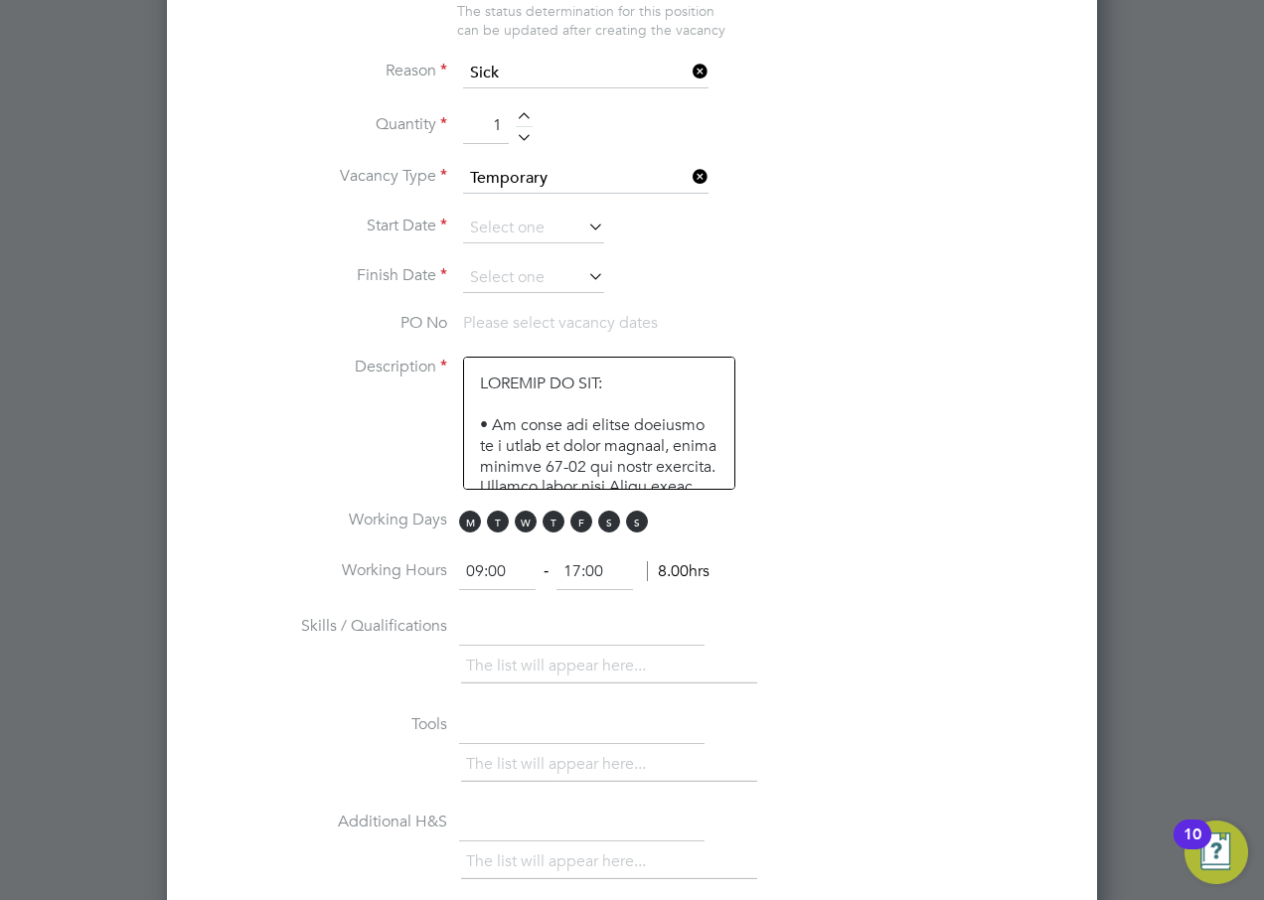
scroll to position [1083, 0]
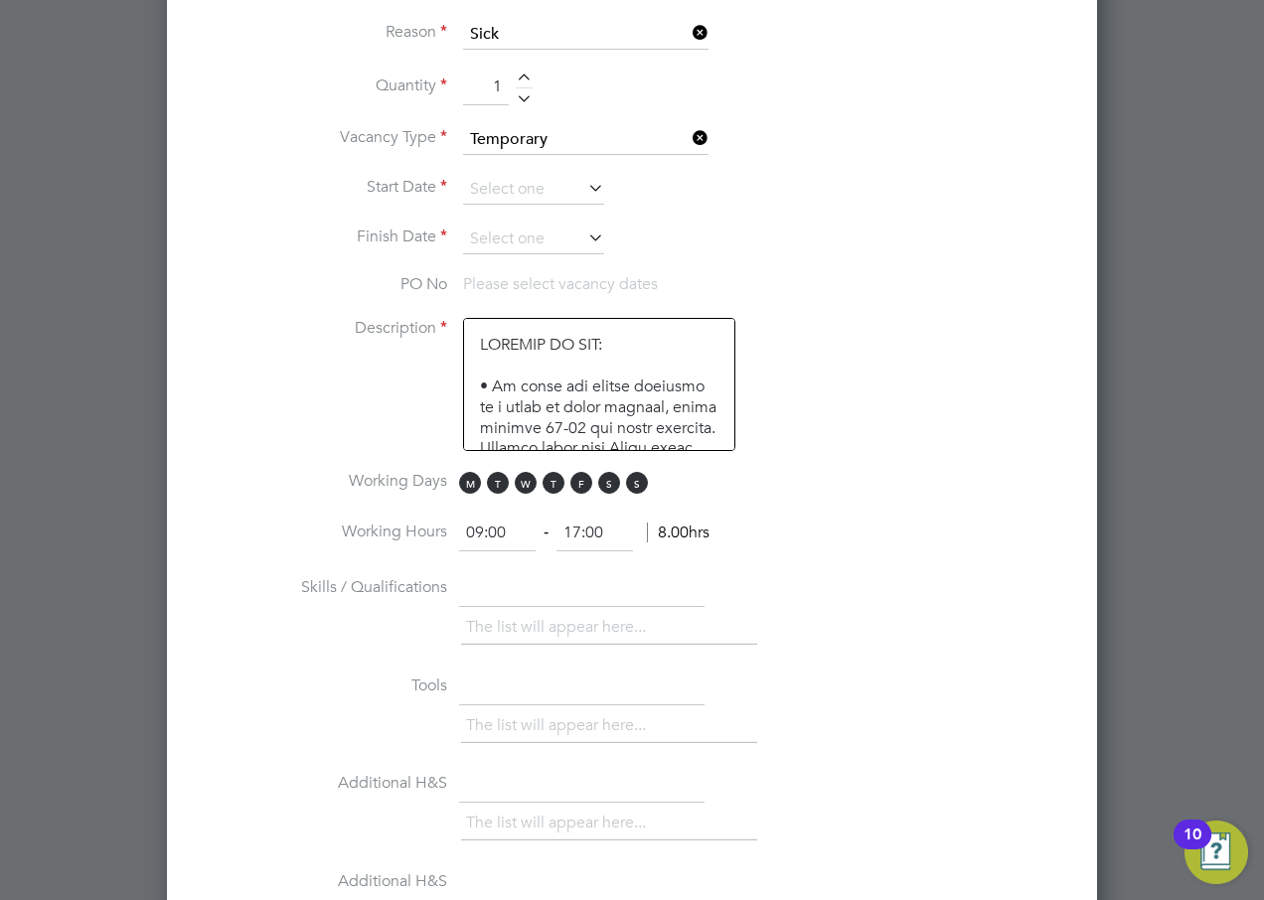
click at [584, 189] on icon at bounding box center [584, 188] width 0 height 28
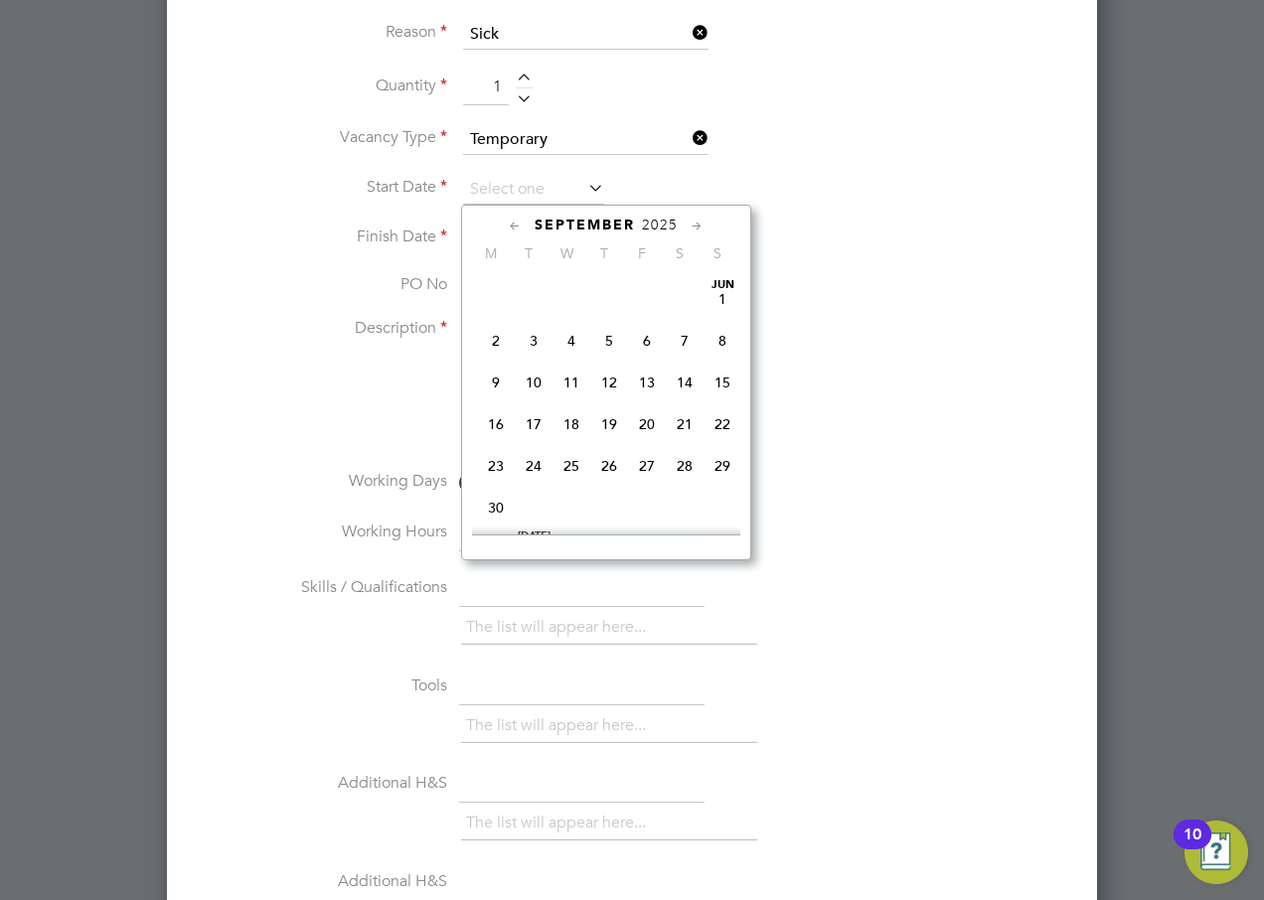
scroll to position [731, 0]
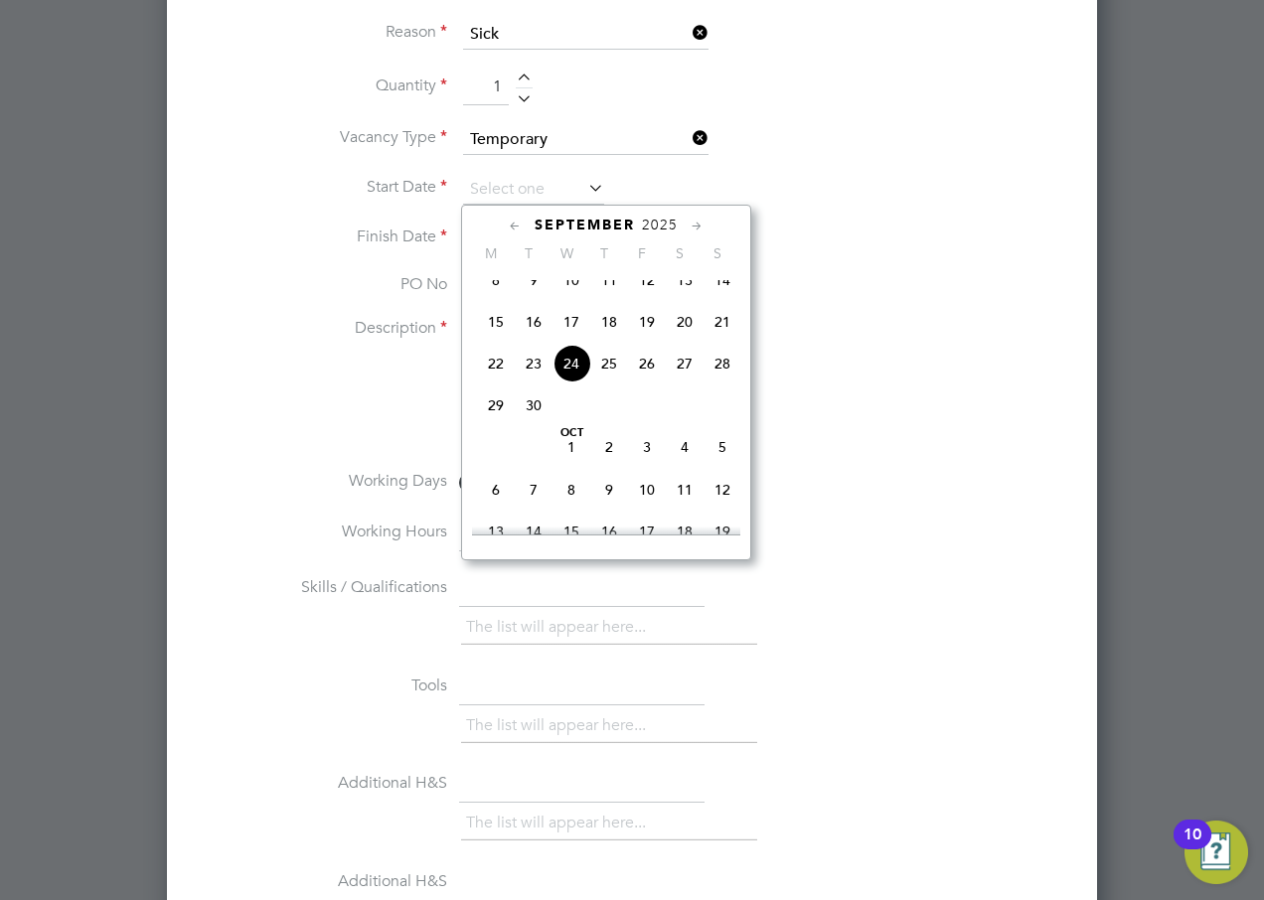
click at [496, 414] on span "29" at bounding box center [496, 405] width 38 height 38
type input "[DATE]"
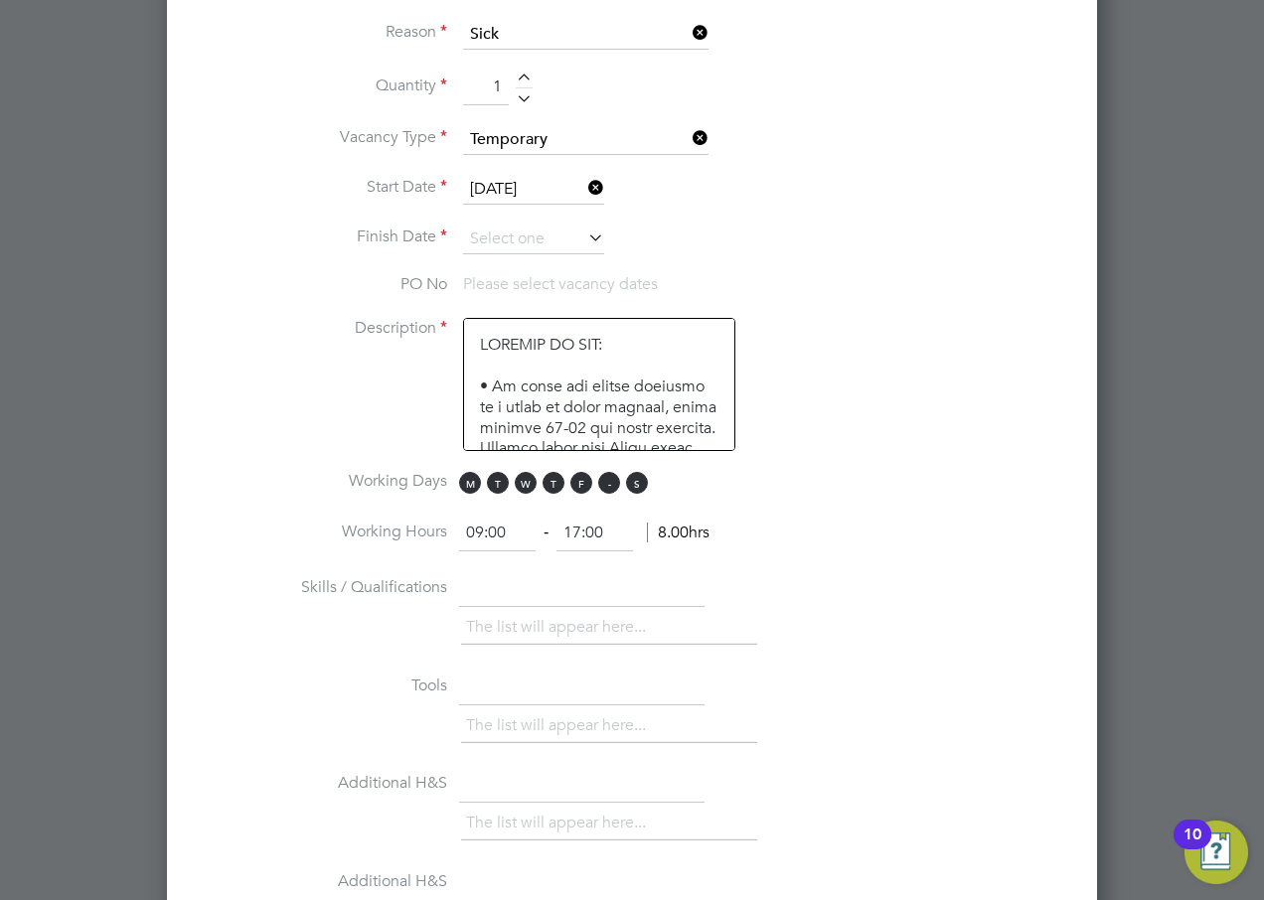
click at [606, 489] on span "S" at bounding box center [609, 483] width 22 height 22
drag, startPoint x: 640, startPoint y: 484, endPoint x: 632, endPoint y: 520, distance: 36.6
click at [640, 485] on span "S" at bounding box center [637, 483] width 22 height 22
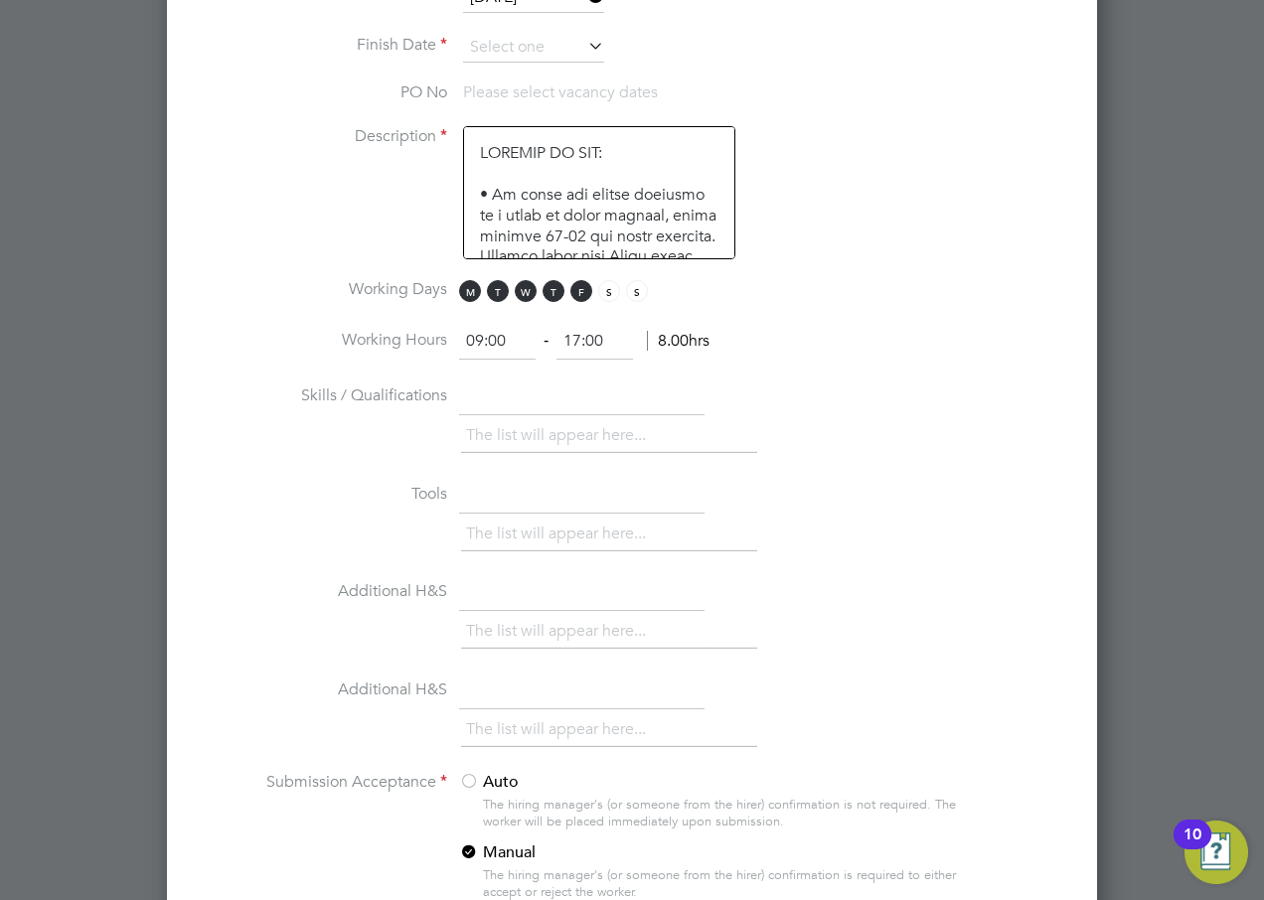
scroll to position [1282, 0]
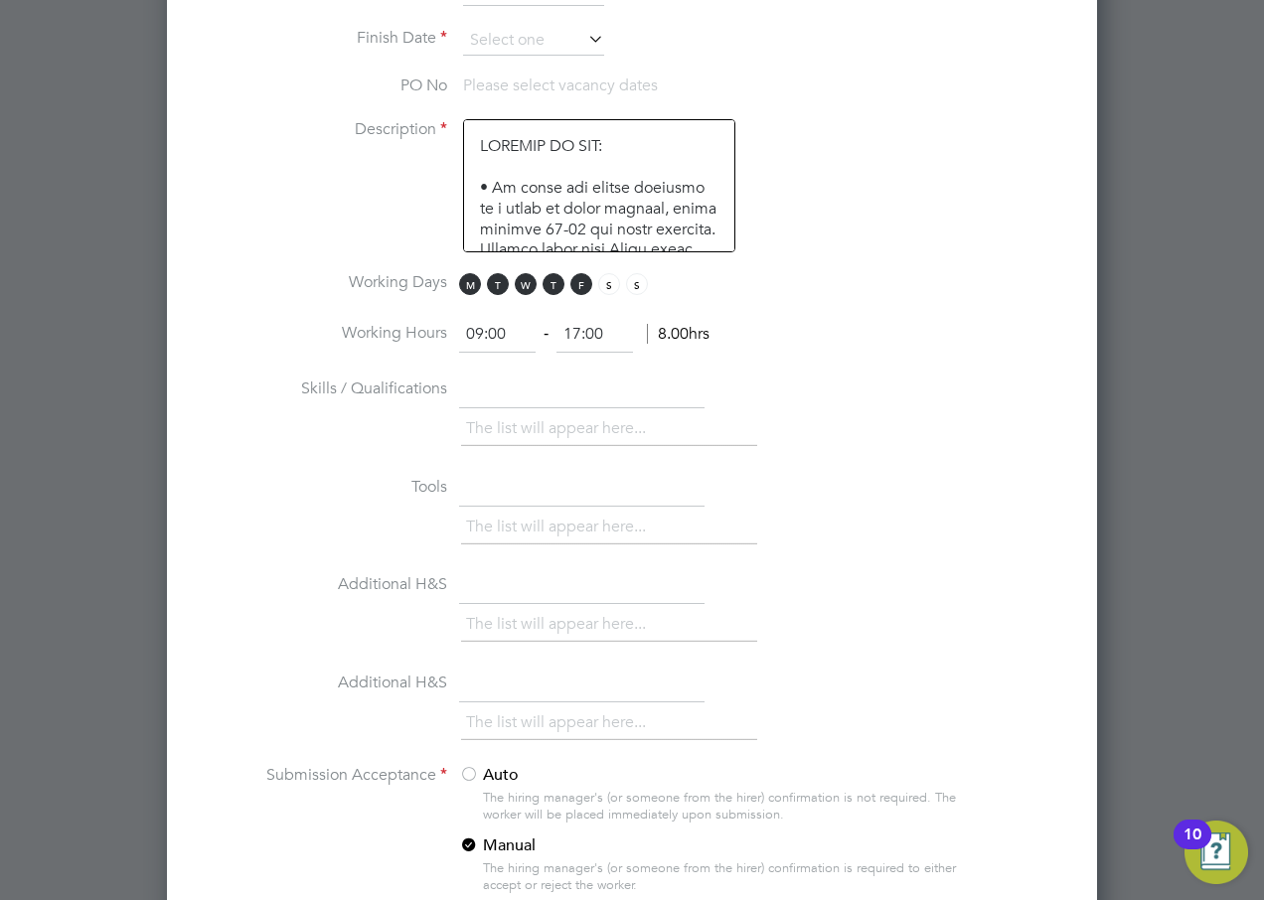
click at [518, 431] on li "The list will appear here..." at bounding box center [560, 428] width 188 height 27
click at [490, 403] on input "text" at bounding box center [581, 391] width 245 height 36
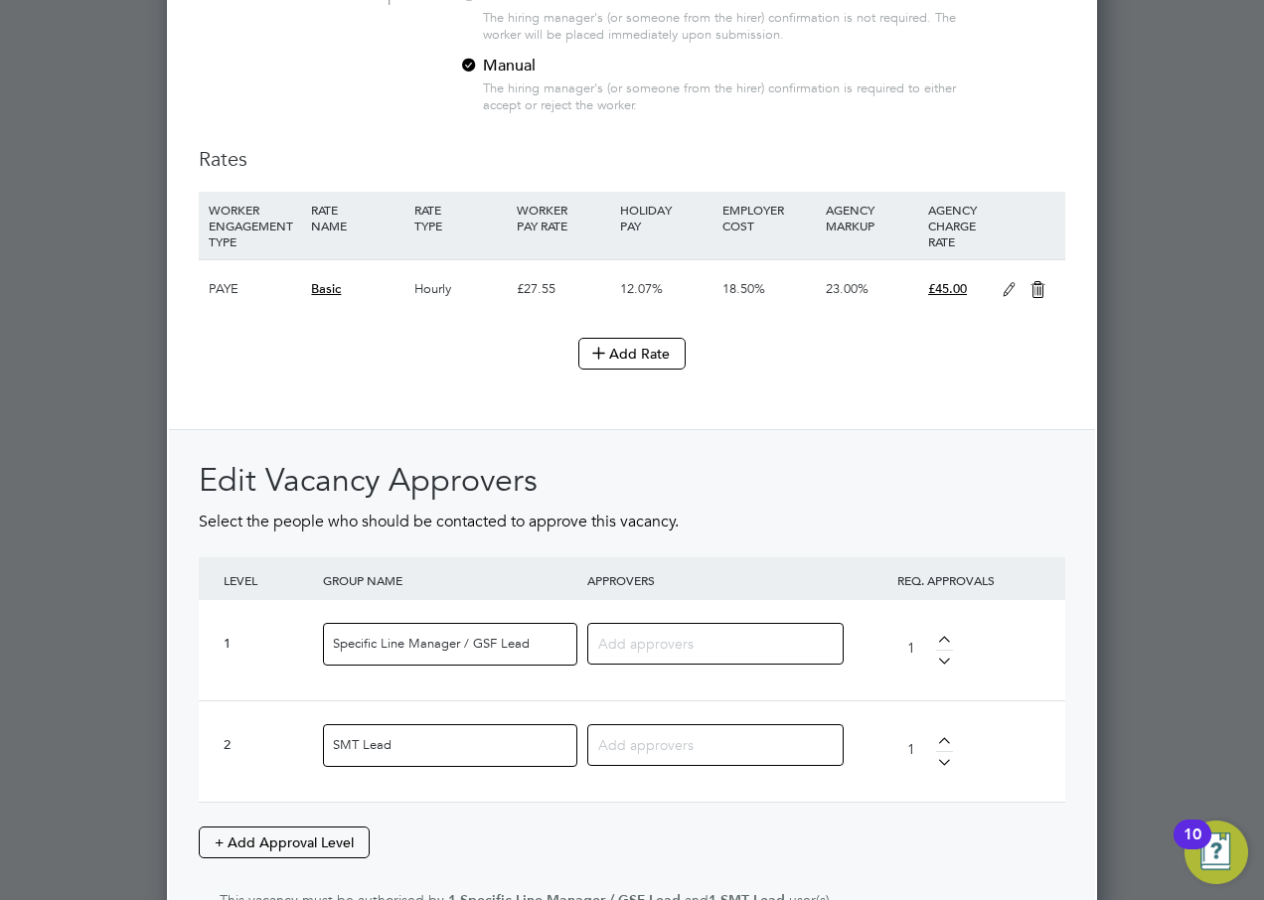
scroll to position [2076, 0]
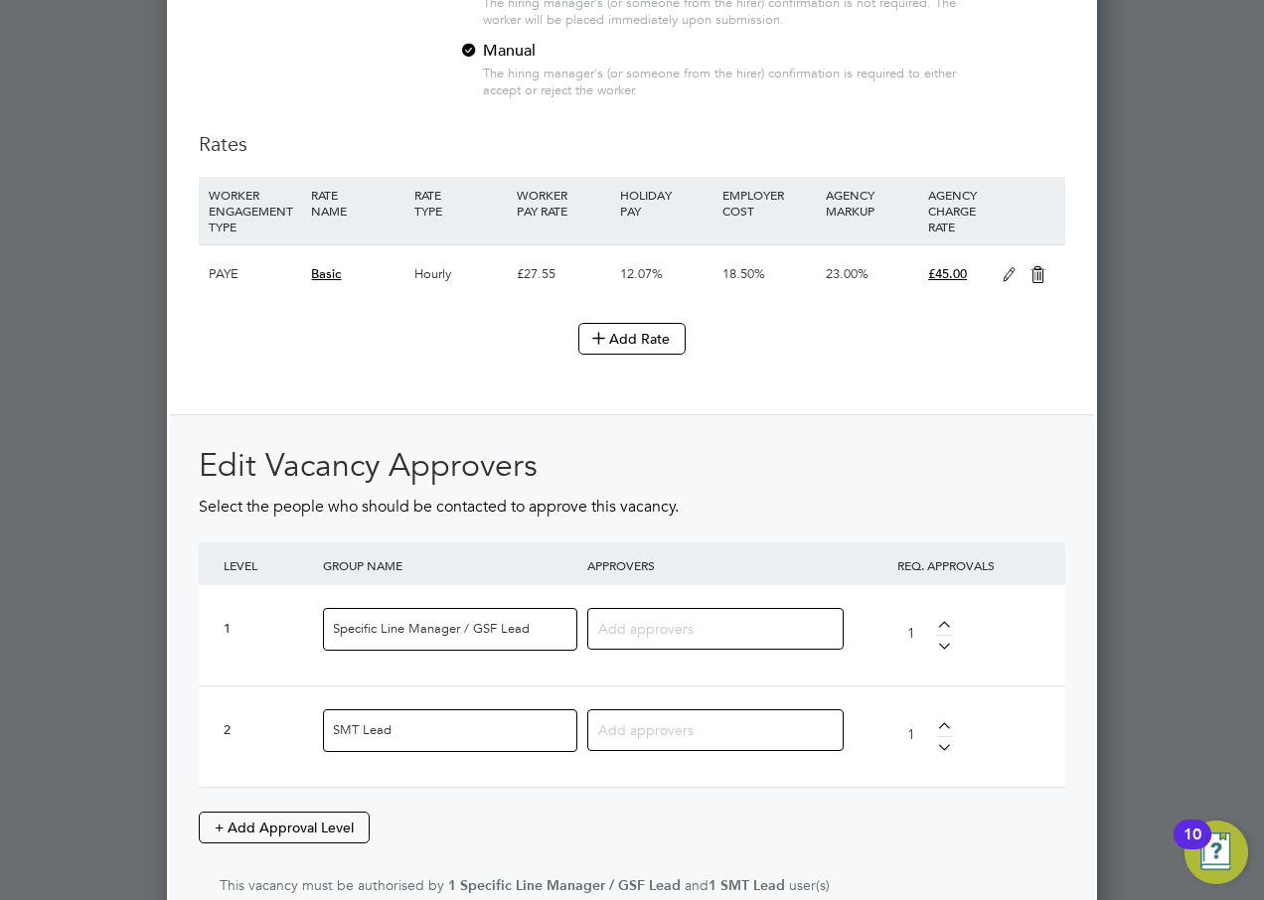
type input "GCSE Maths and FS Maths"
click at [652, 631] on input at bounding box center [708, 628] width 220 height 26
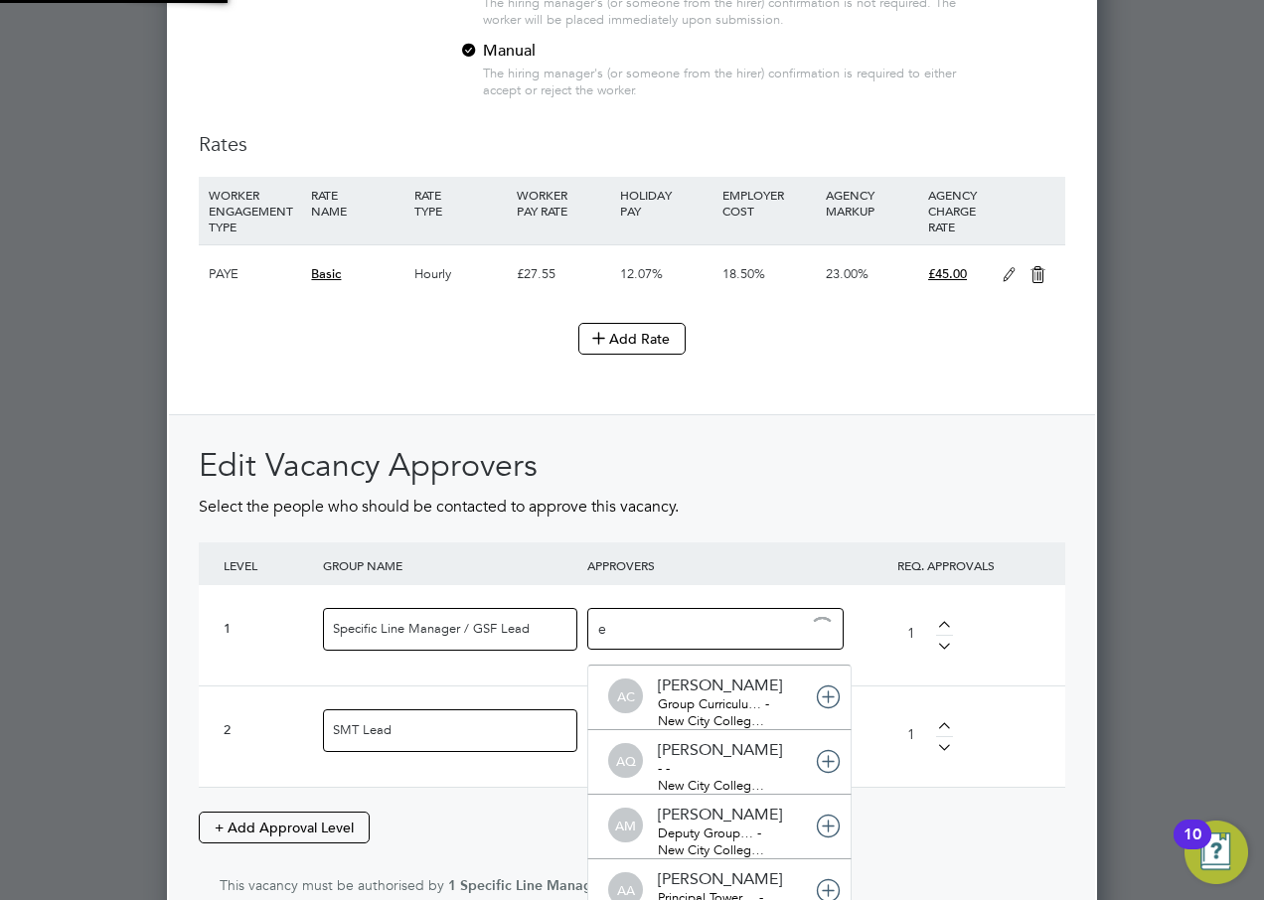
scroll to position [21, 140]
type input "[PERSON_NAME]"
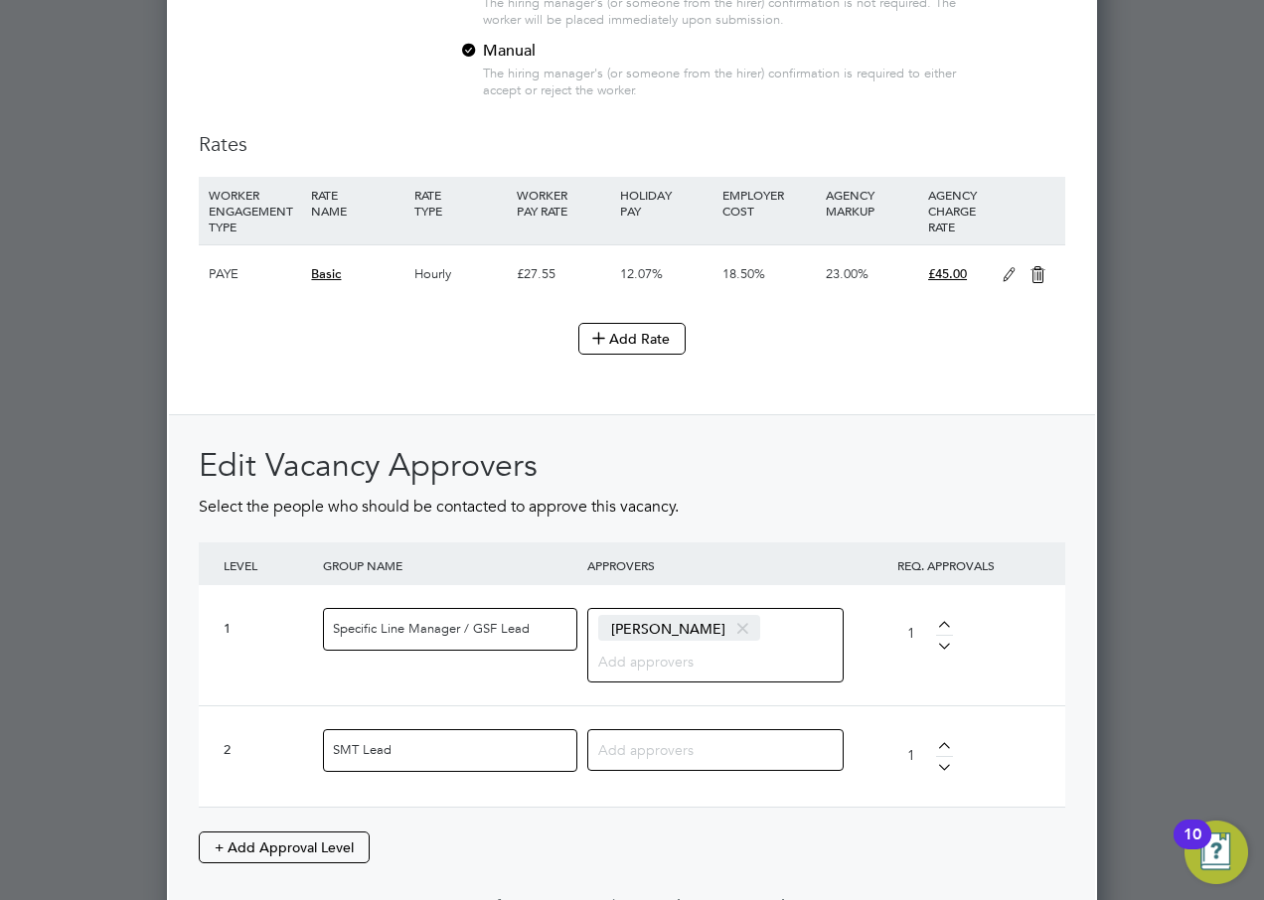
click at [663, 751] on input at bounding box center [708, 749] width 220 height 26
type input "[PERSON_NAME]"
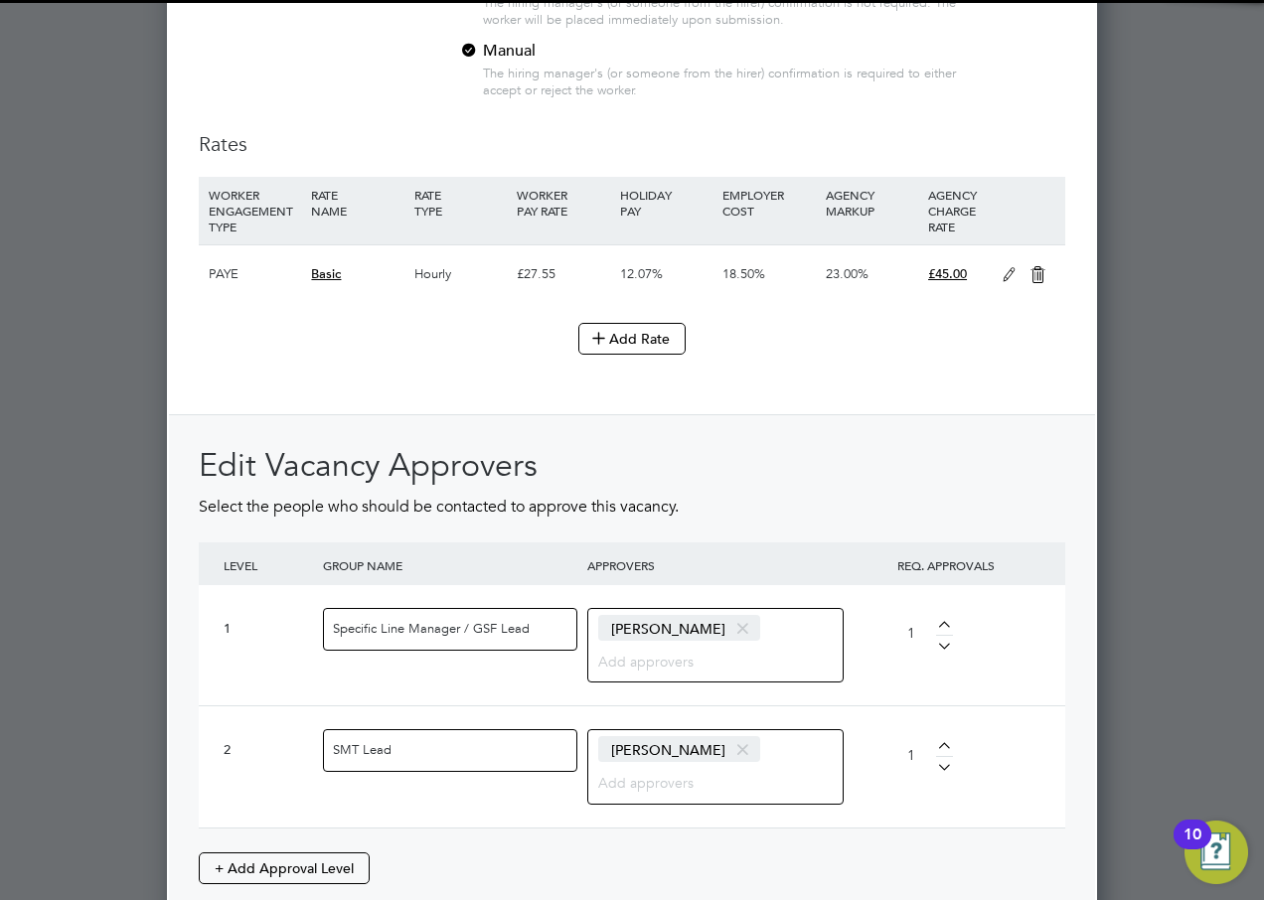
drag, startPoint x: 737, startPoint y: 814, endPoint x: 724, endPoint y: 812, distance: 13.1
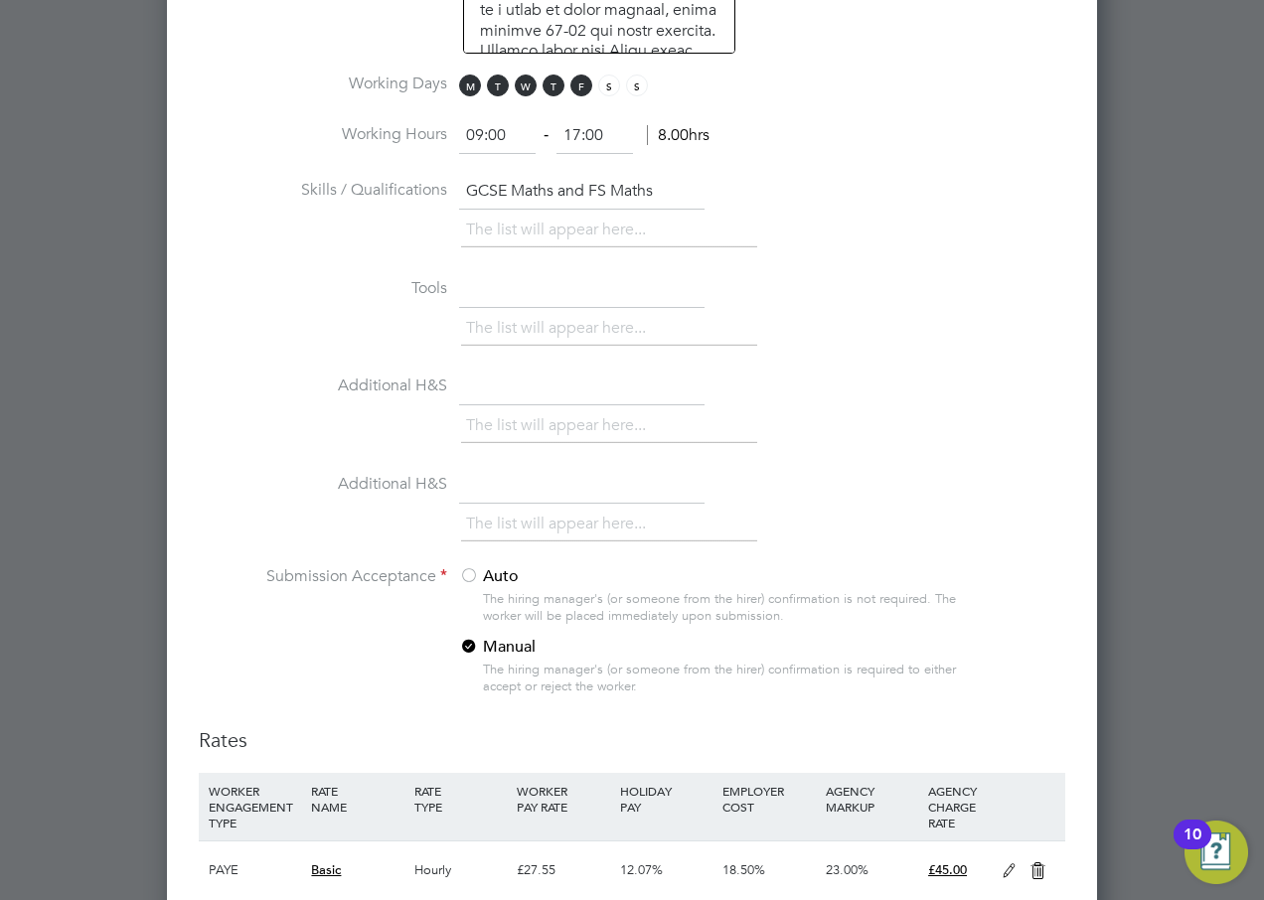
click at [541, 487] on input "text" at bounding box center [581, 486] width 245 height 36
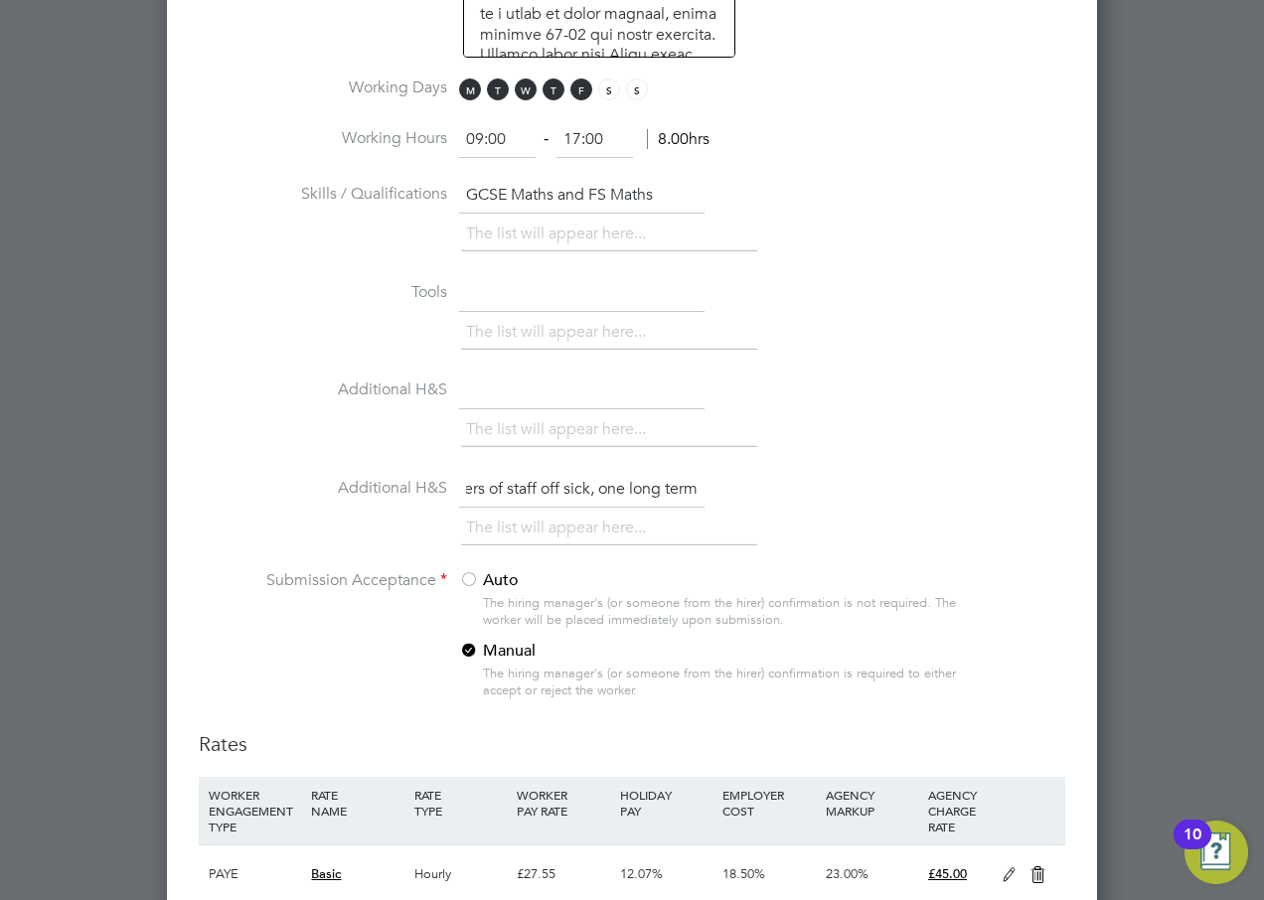
type input "Emergency cover needed due to 2 members of staff off sick, one long term"
click at [831, 501] on li "Additional H&S Emergency cover needed due to 2 members of staff off sick, one l…" at bounding box center [632, 521] width 866 height 98
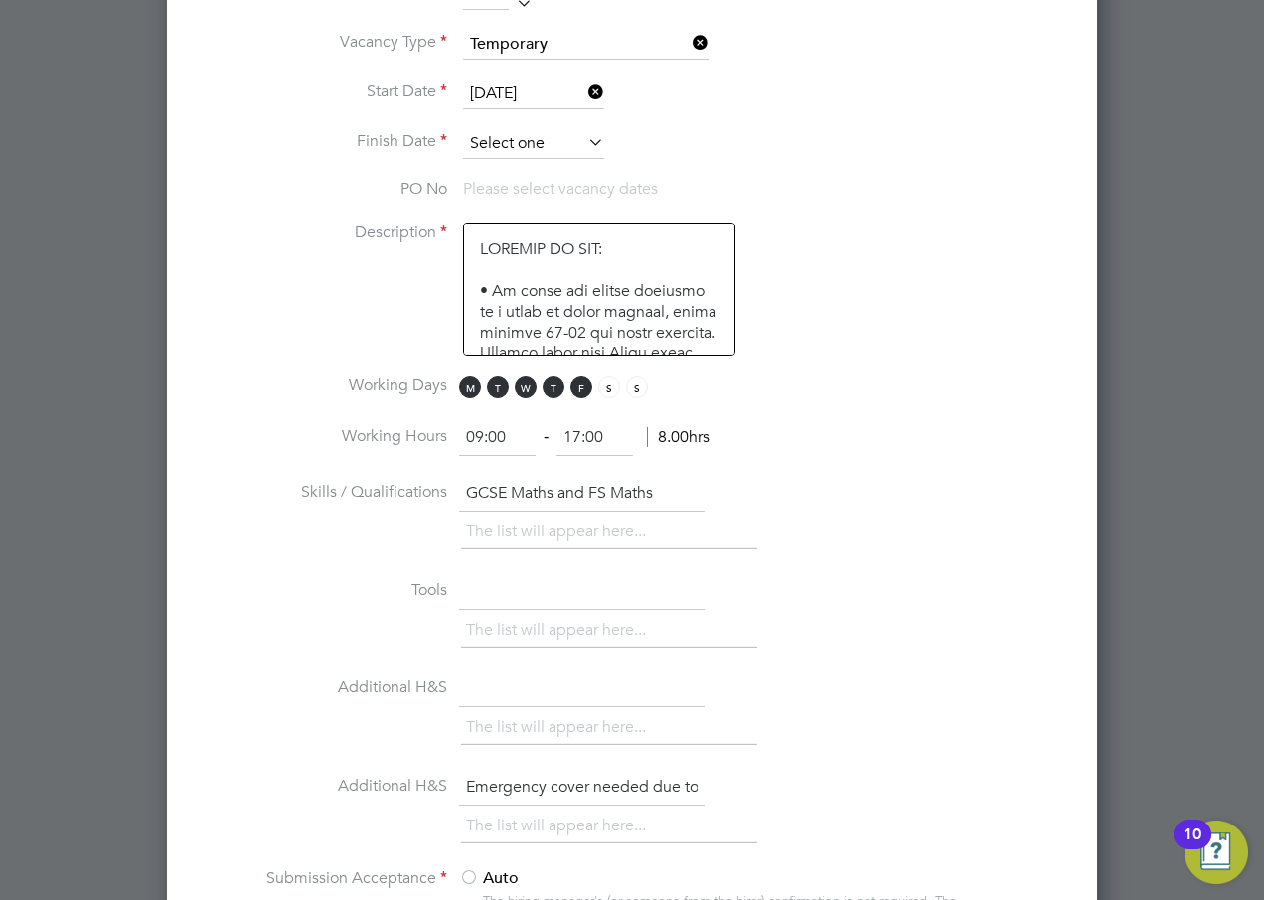
click at [559, 138] on input at bounding box center [533, 144] width 141 height 30
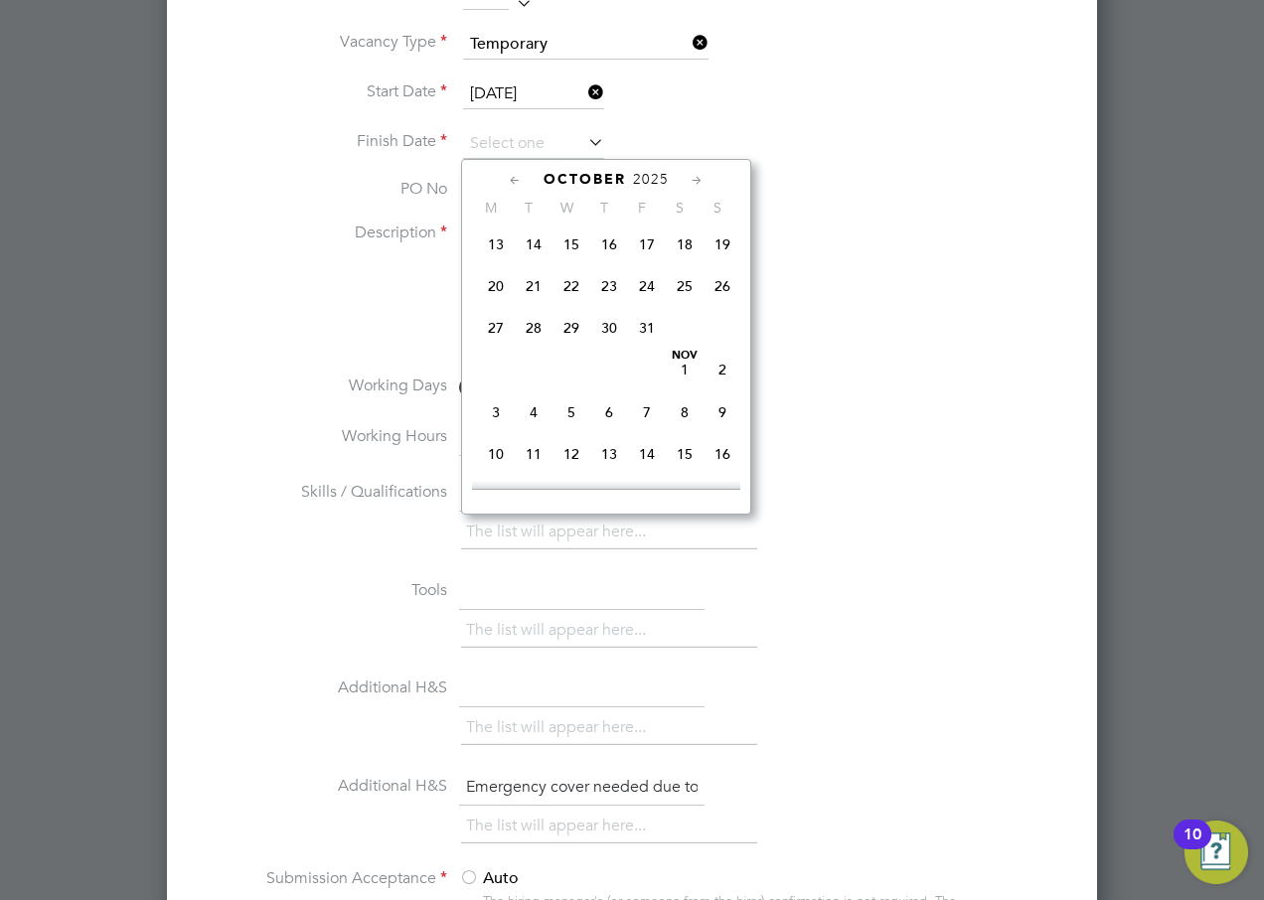
click at [608, 305] on span "23" at bounding box center [609, 286] width 38 height 38
type input "[DATE]"
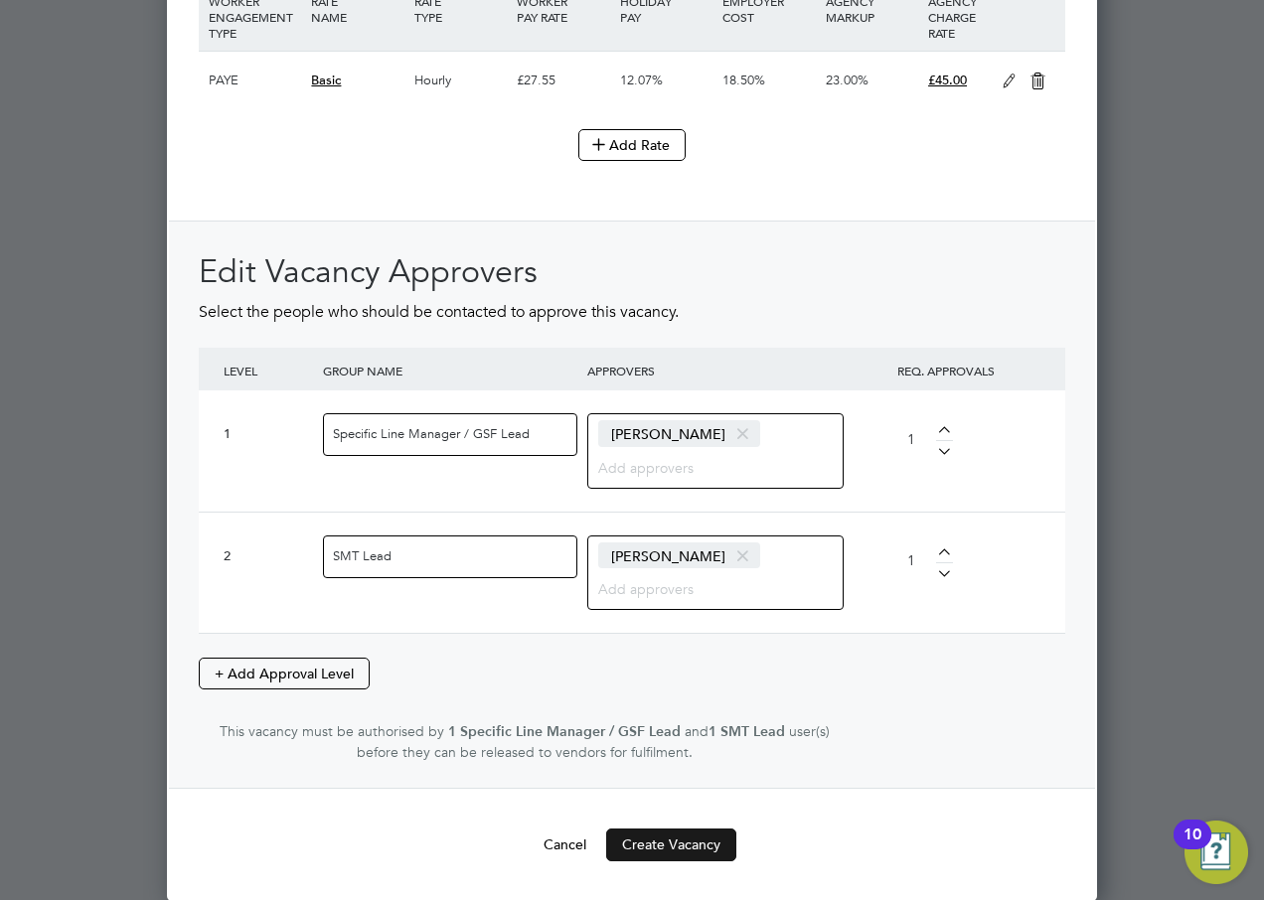
click at [680, 838] on button "Create Vacancy" at bounding box center [671, 845] width 130 height 32
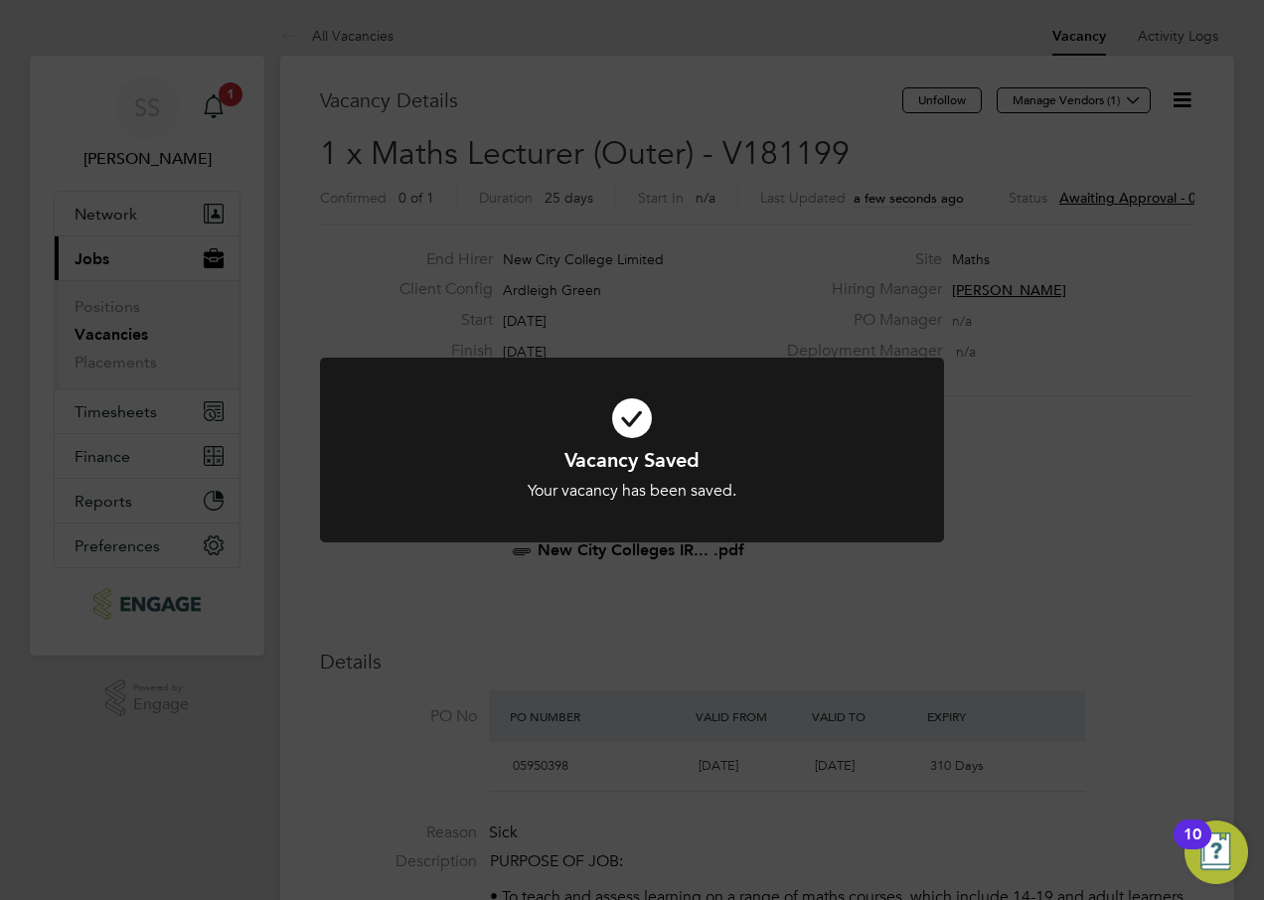
click at [1201, 586] on div "Vacancy Saved Your vacancy has been saved. Cancel Okay" at bounding box center [632, 450] width 1264 height 900
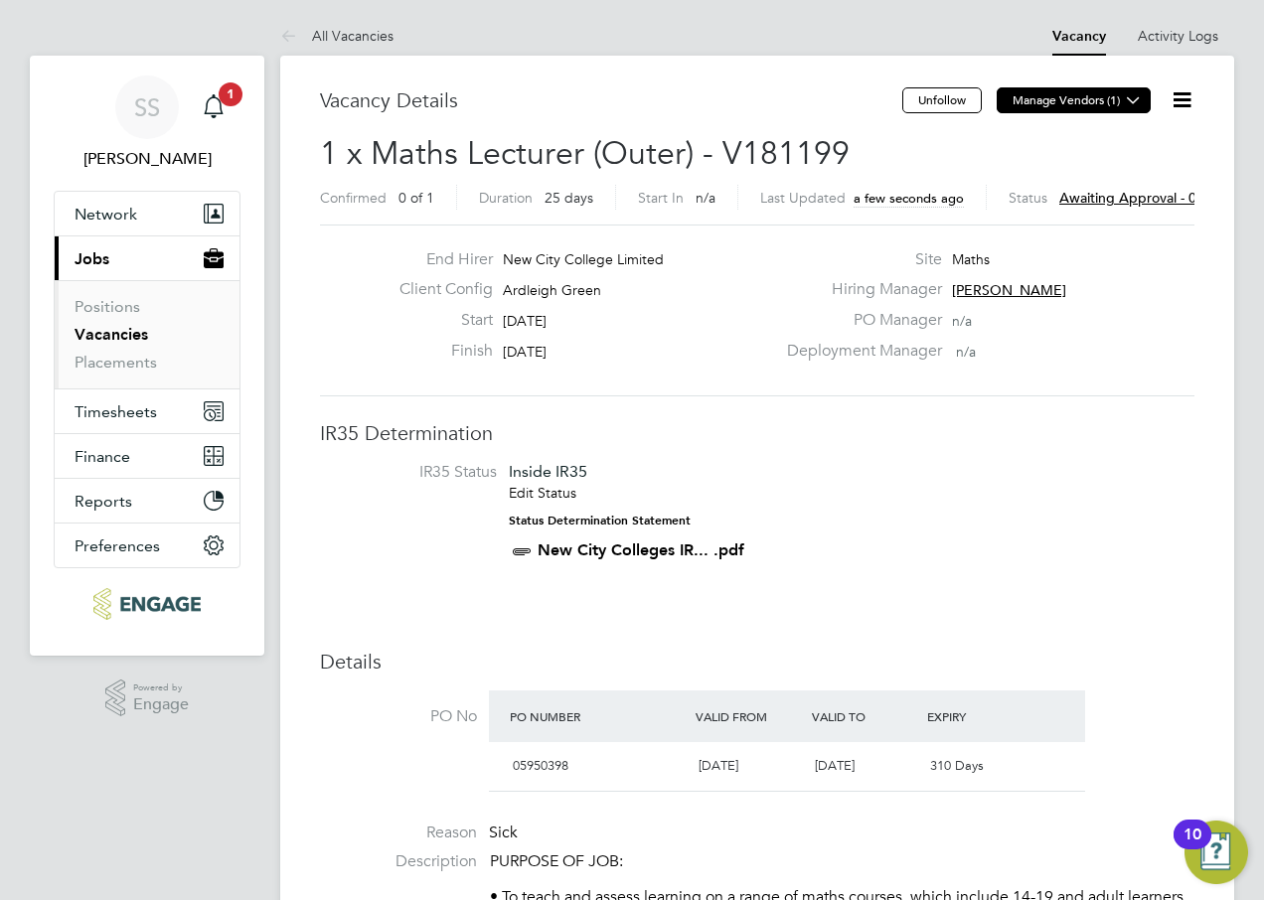
click at [1084, 106] on button "Manage Vendors (1)" at bounding box center [1073, 100] width 154 height 26
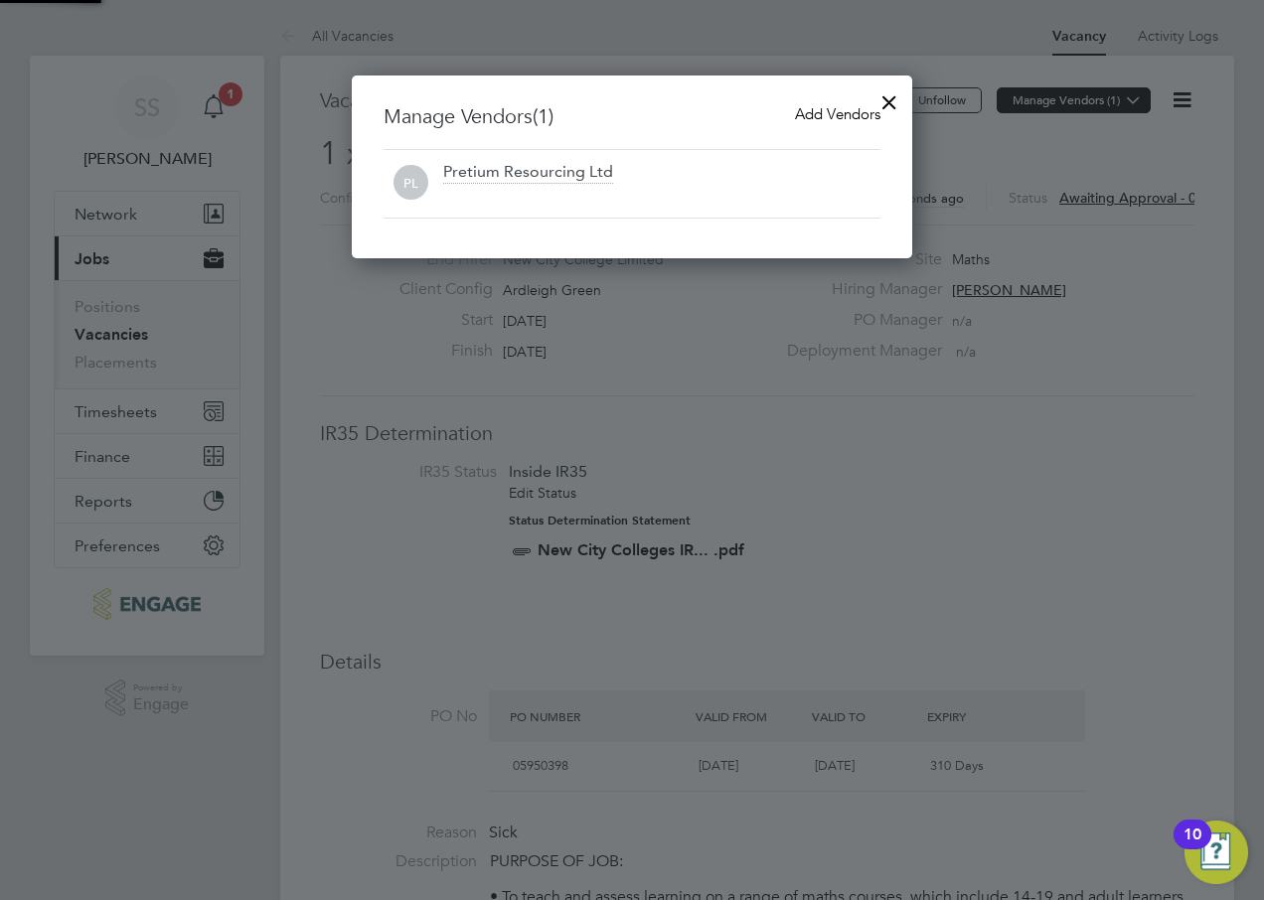
scroll to position [184, 561]
click at [830, 110] on span "Add Vendors" at bounding box center [837, 113] width 85 height 19
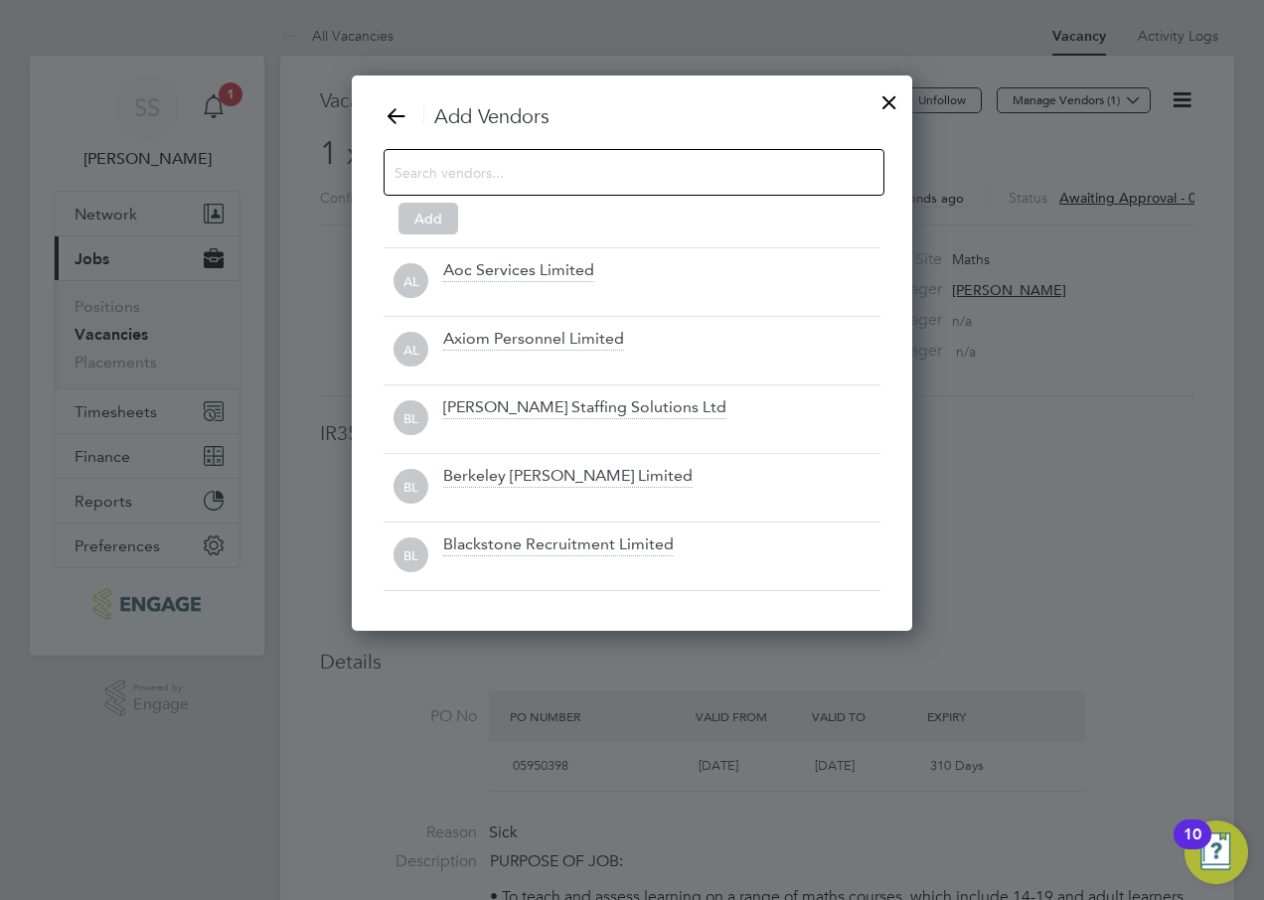
click at [520, 175] on input at bounding box center [617, 172] width 447 height 26
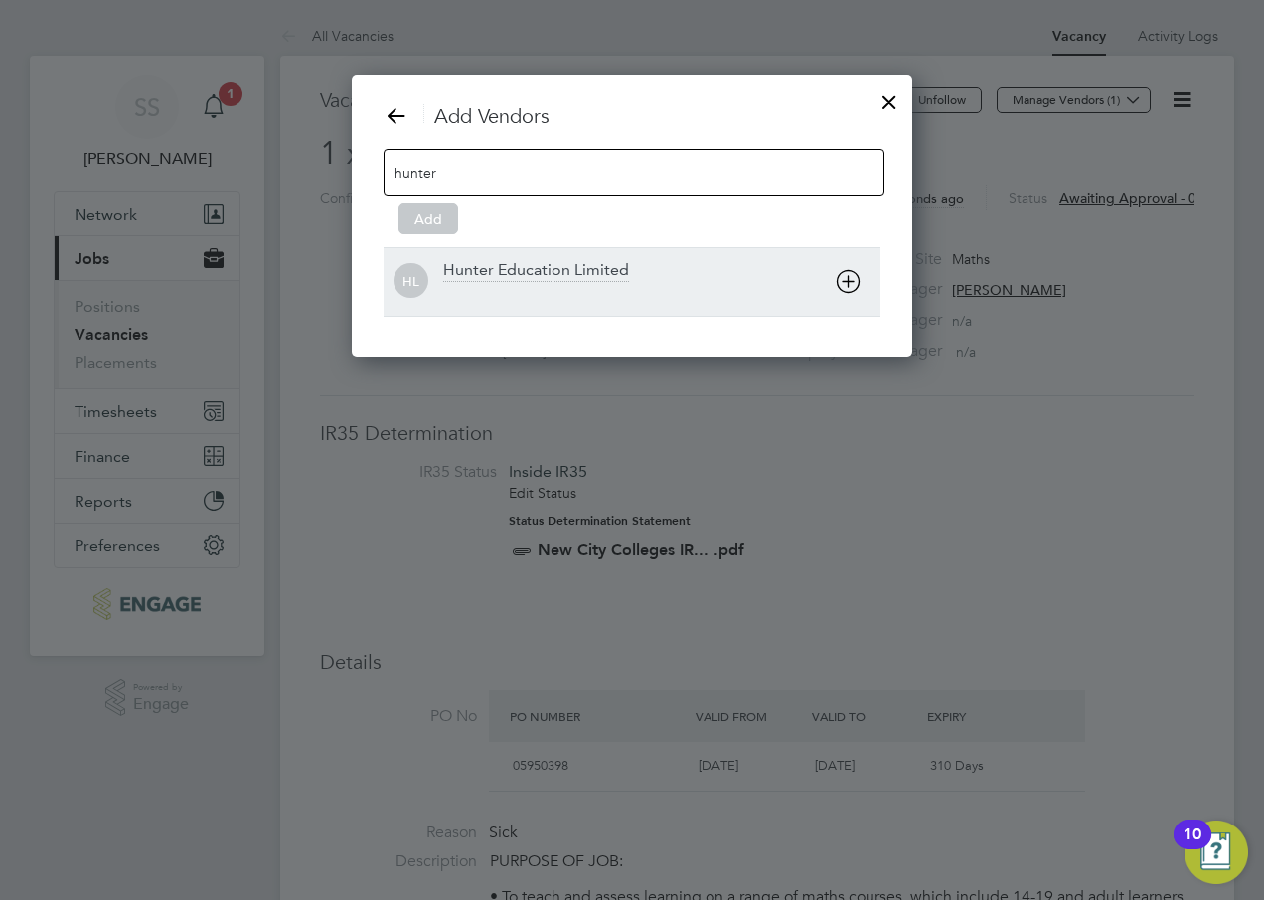
type input "hunter"
click at [556, 276] on div "Hunter Education Limited" at bounding box center [536, 271] width 186 height 22
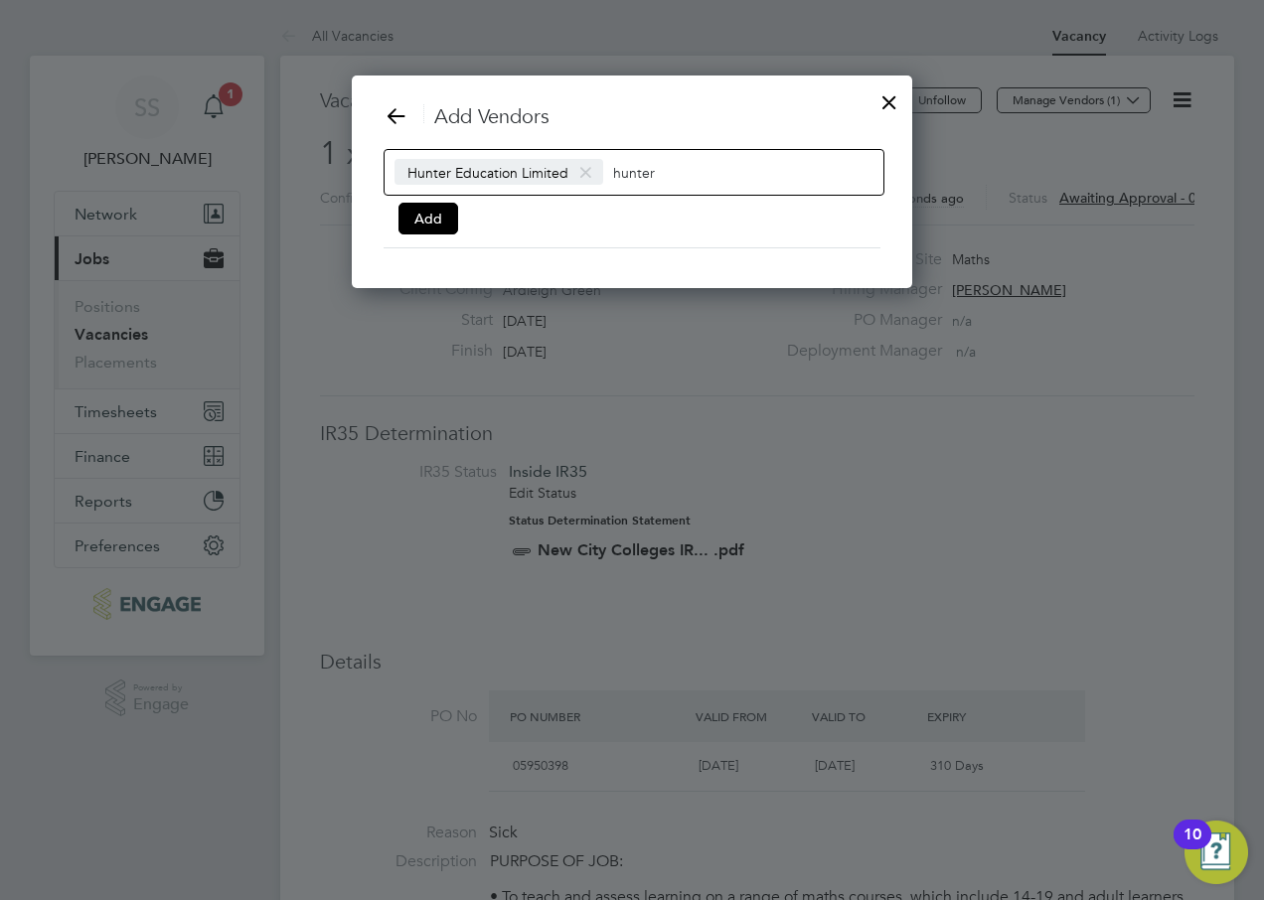
click at [679, 172] on input "hunter" at bounding box center [675, 172] width 124 height 26
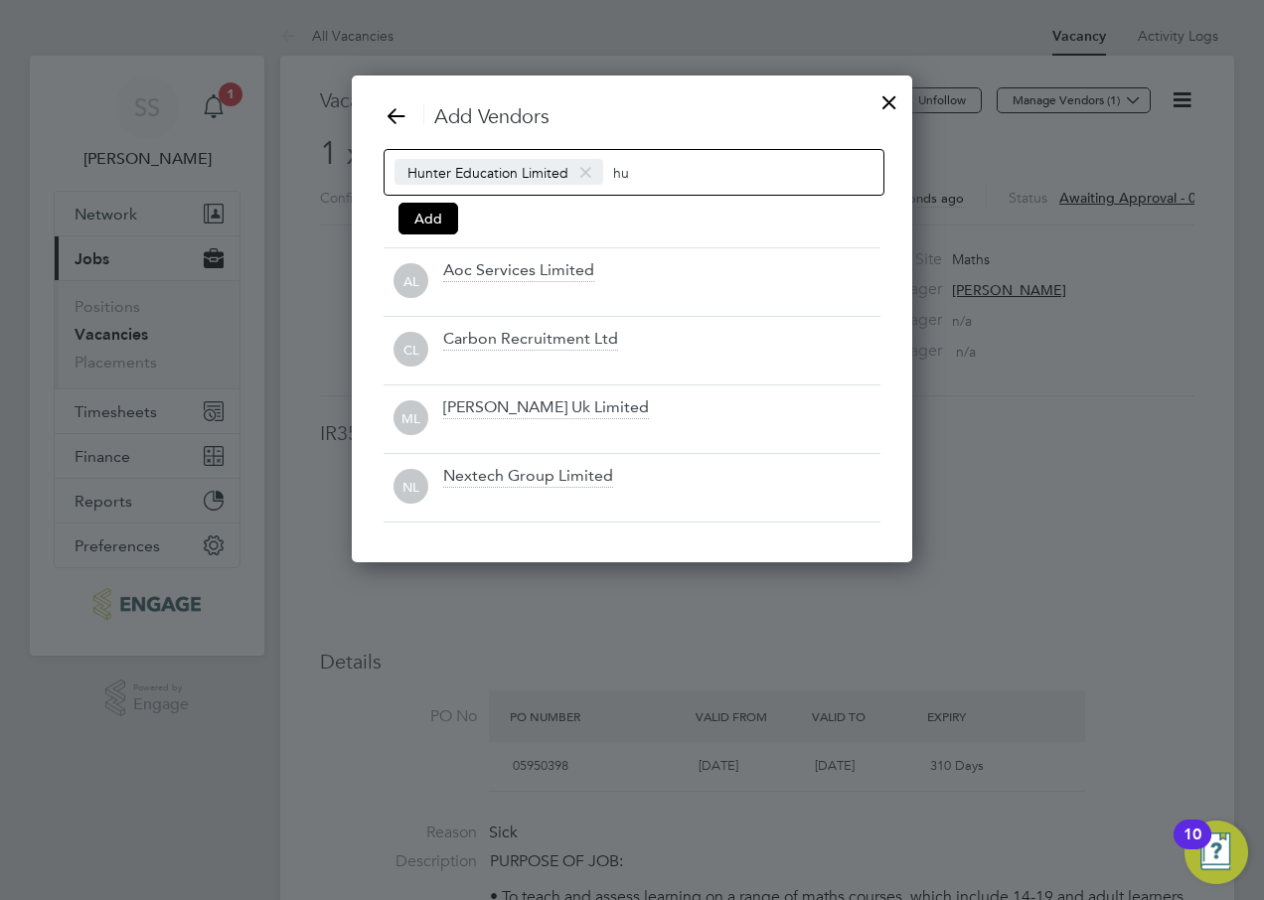
type input "h"
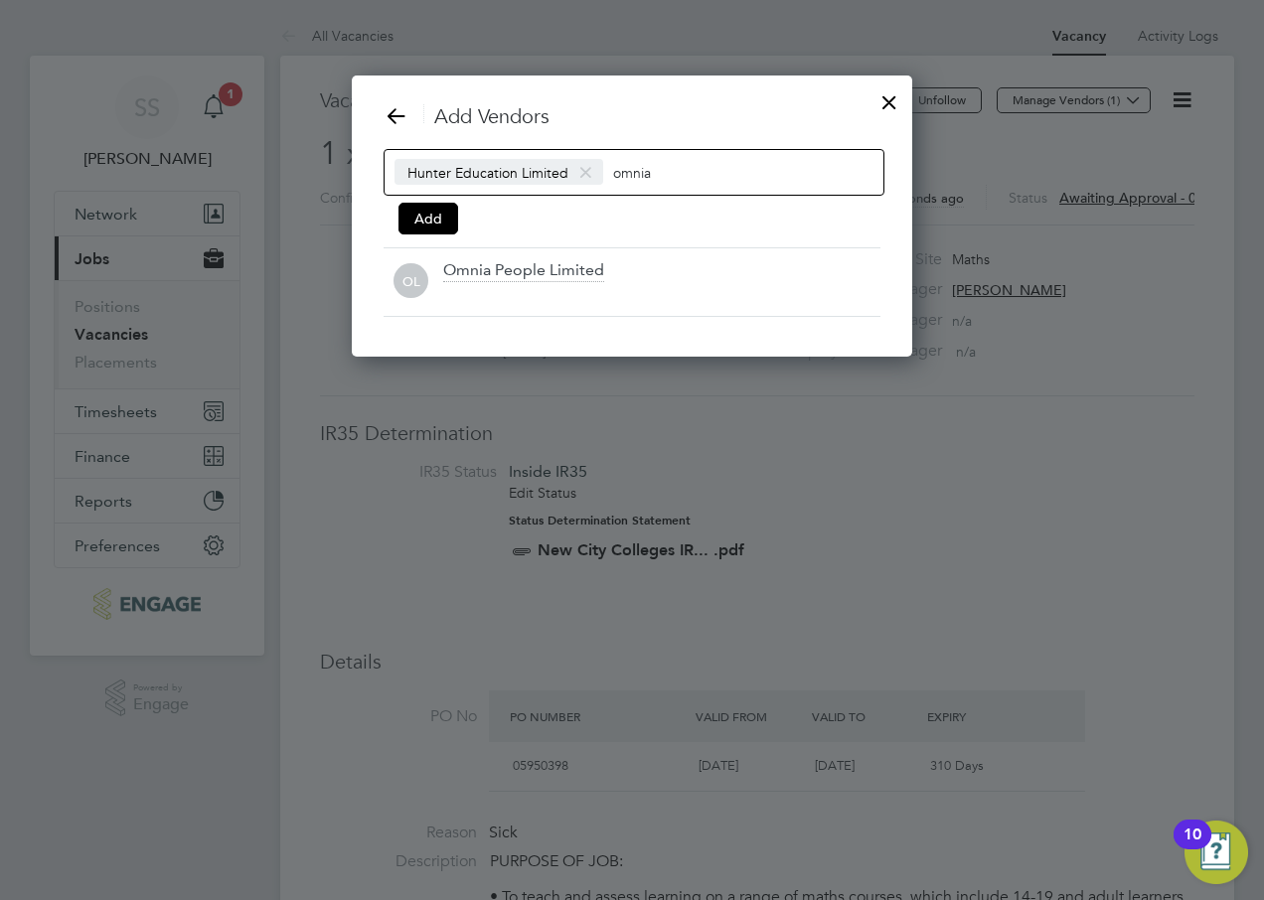
type input "omnia"
click at [561, 271] on div "Omnia People Limited" at bounding box center [523, 271] width 161 height 22
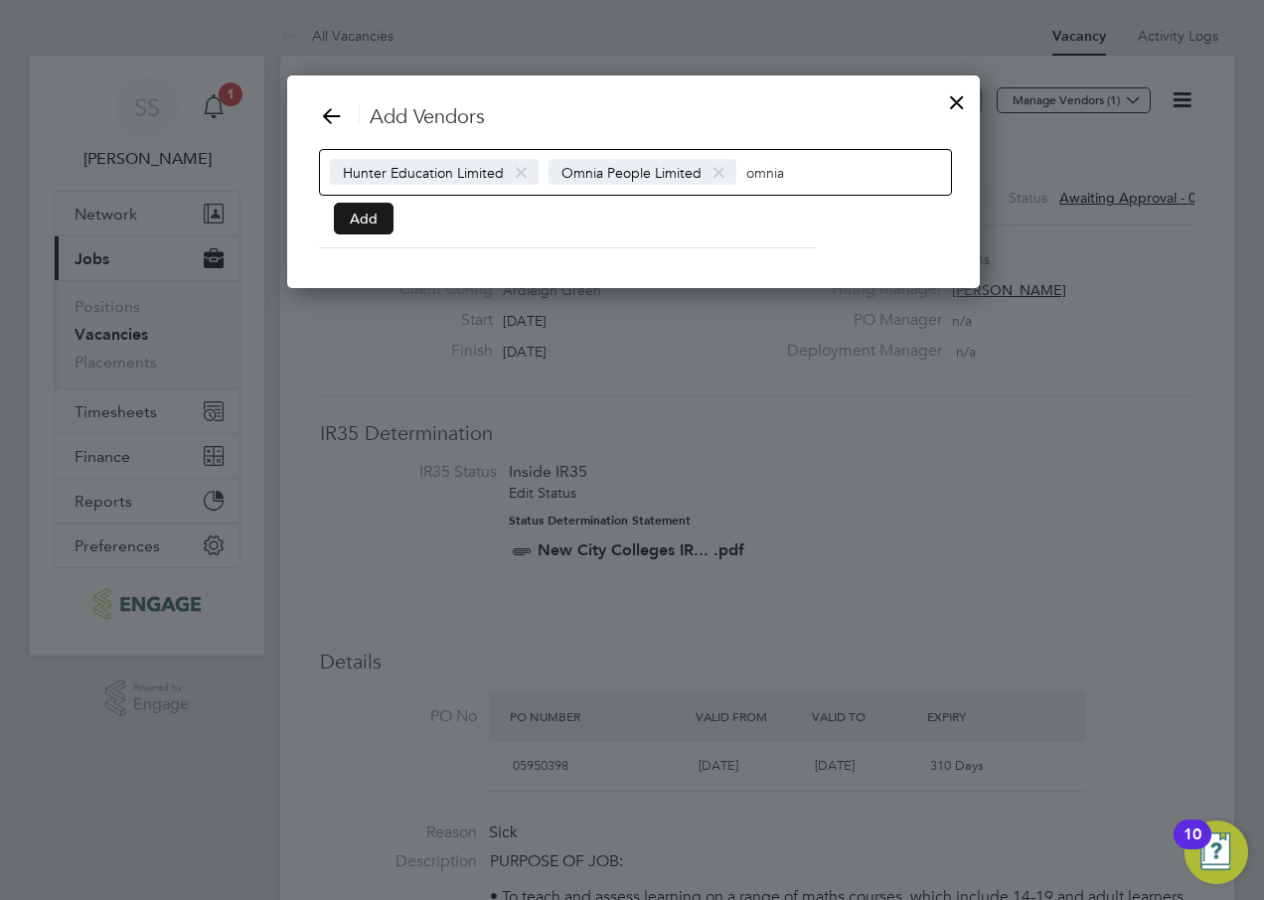
click at [370, 224] on button "Add" at bounding box center [364, 219] width 60 height 32
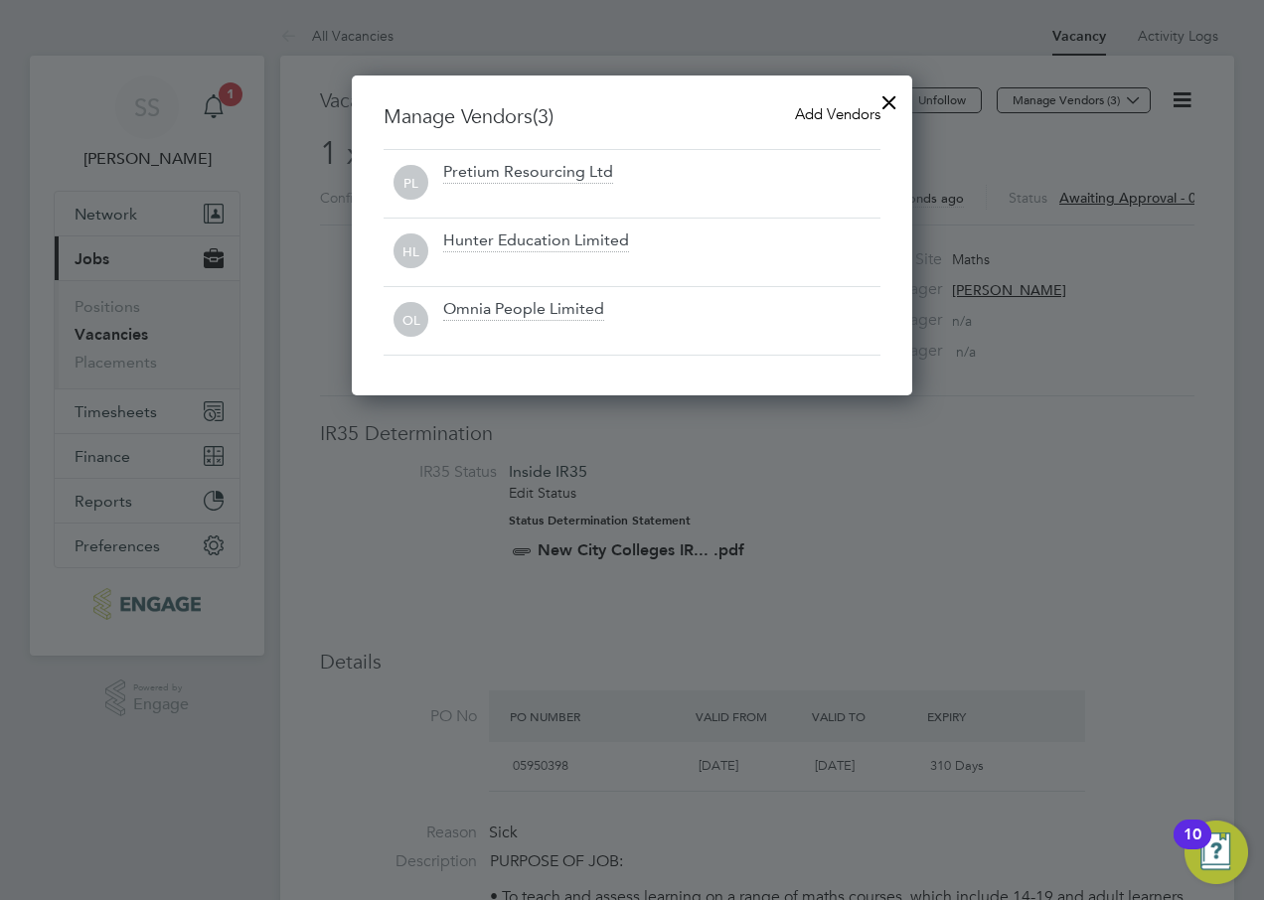
click at [886, 97] on div at bounding box center [889, 97] width 36 height 36
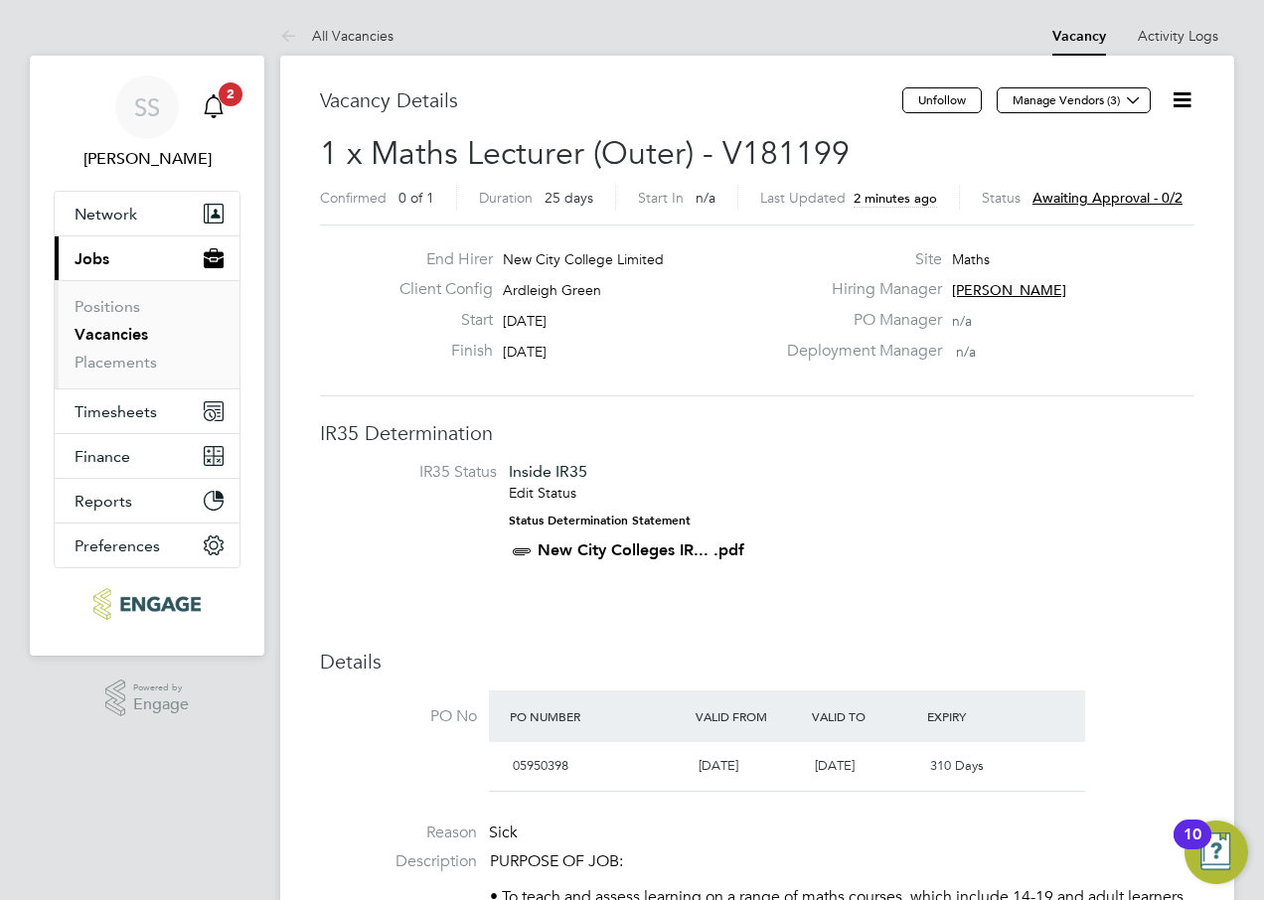
click at [231, 110] on div "Main navigation" at bounding box center [214, 107] width 40 height 40
